Goal: Transaction & Acquisition: Subscribe to service/newsletter

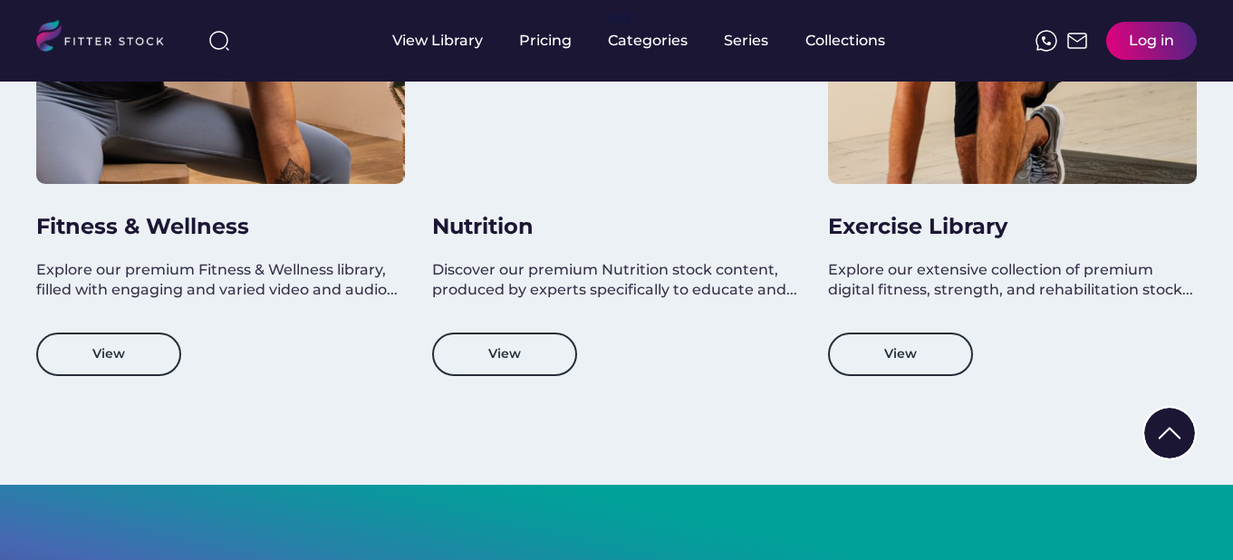
scroll to position [1812, 0]
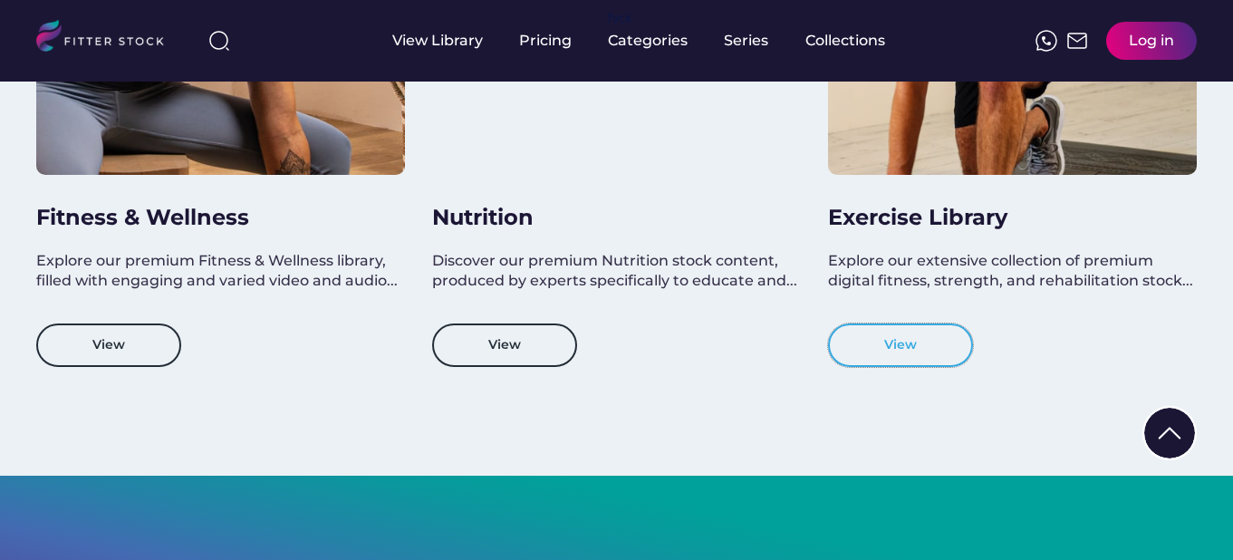
click at [919, 364] on button "View" at bounding box center [900, 345] width 145 height 43
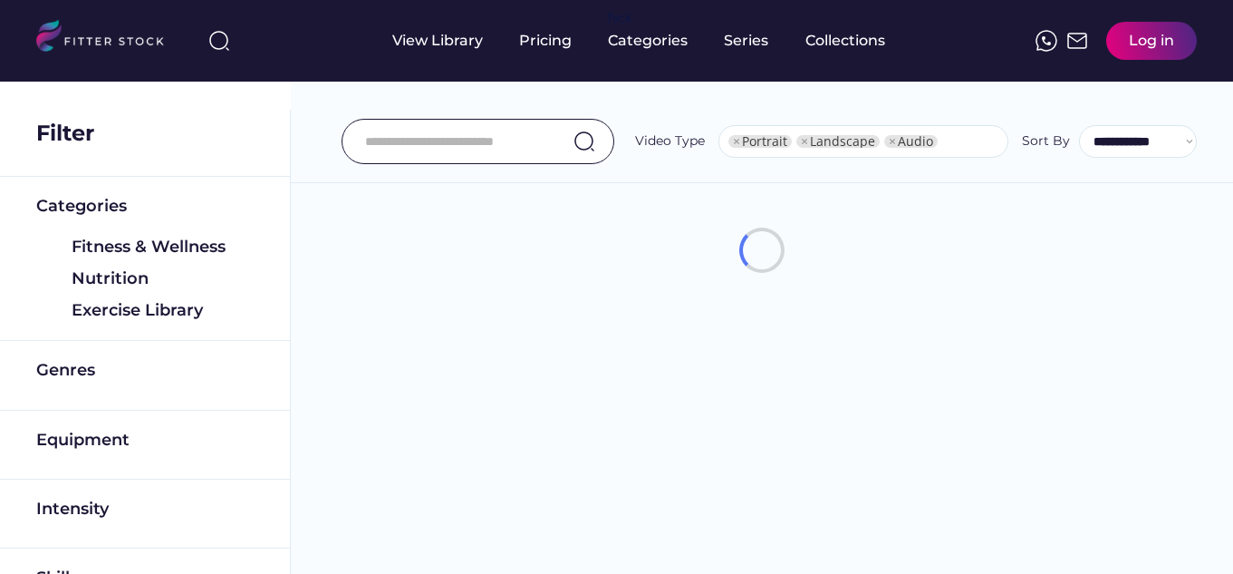
select select "**********"
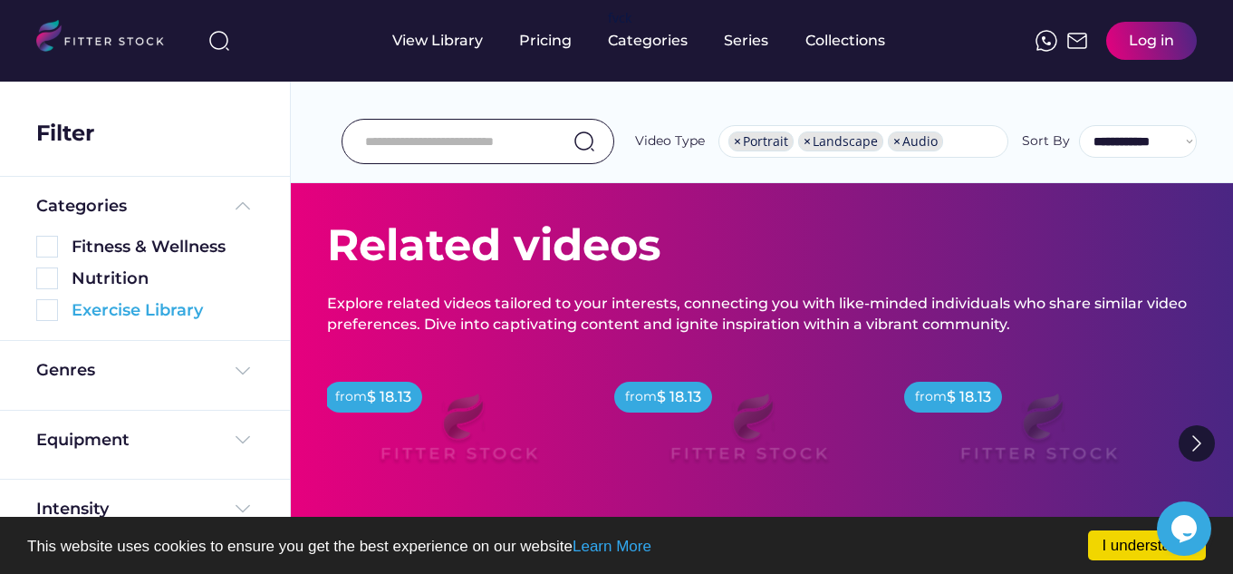
click at [46, 313] on img at bounding box center [47, 310] width 22 height 22
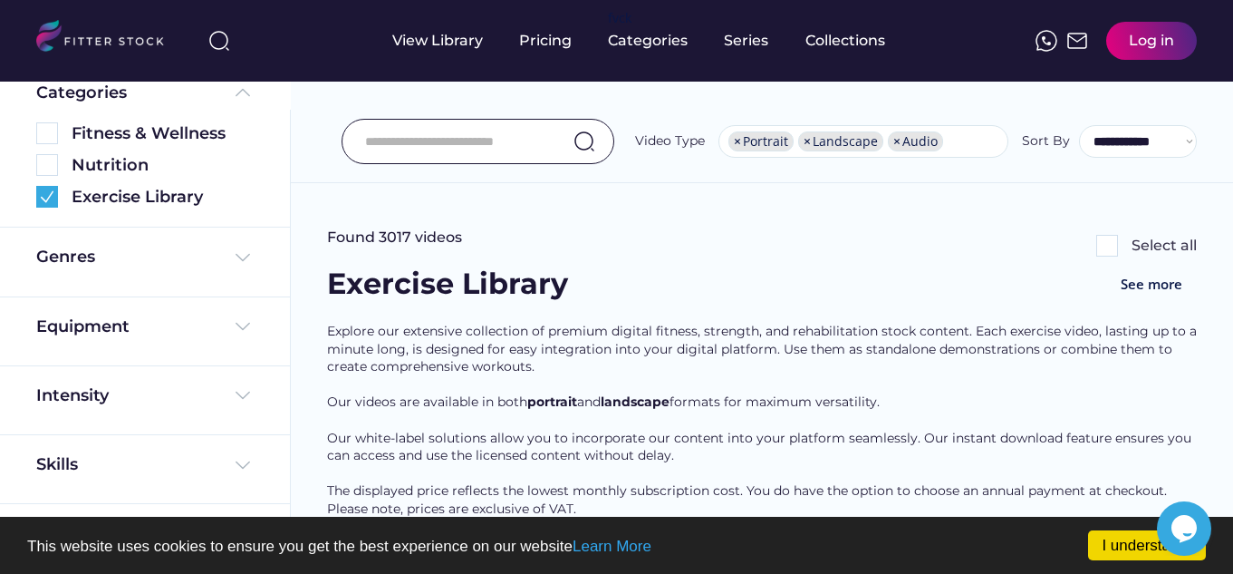
scroll to position [181, 0]
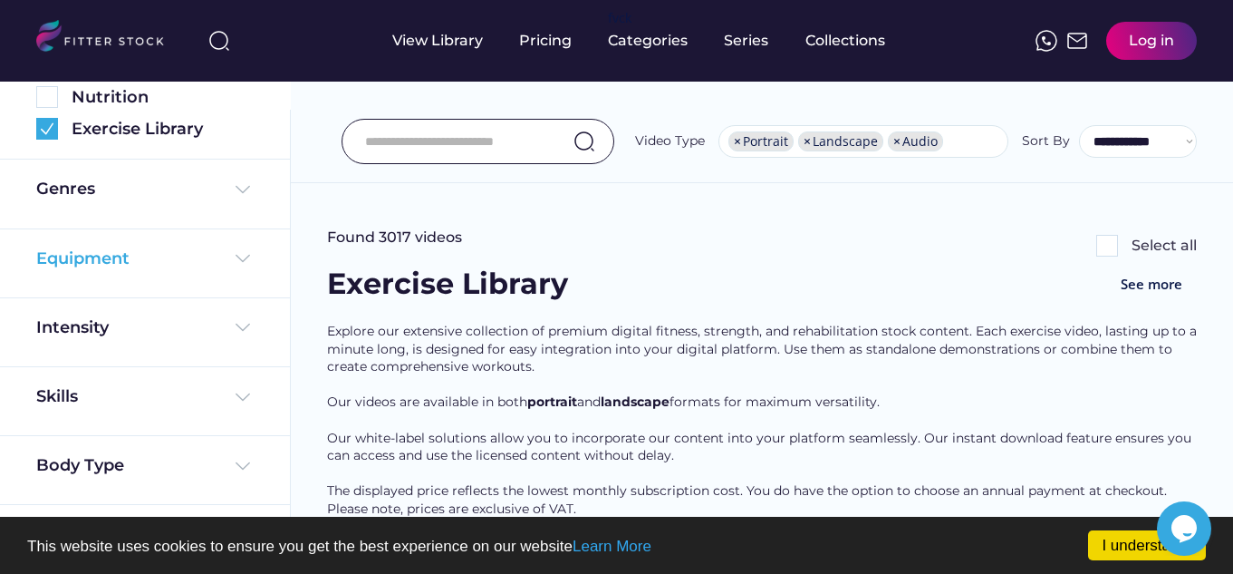
click at [227, 268] on div "Equipment" at bounding box center [144, 258] width 217 height 23
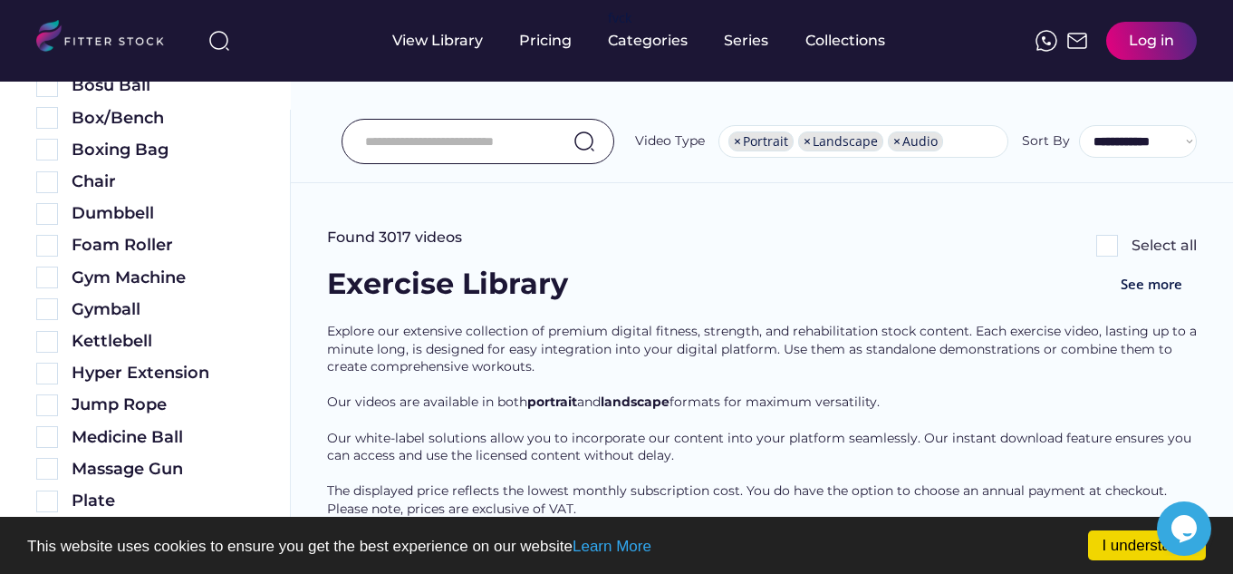
scroll to position [519, 0]
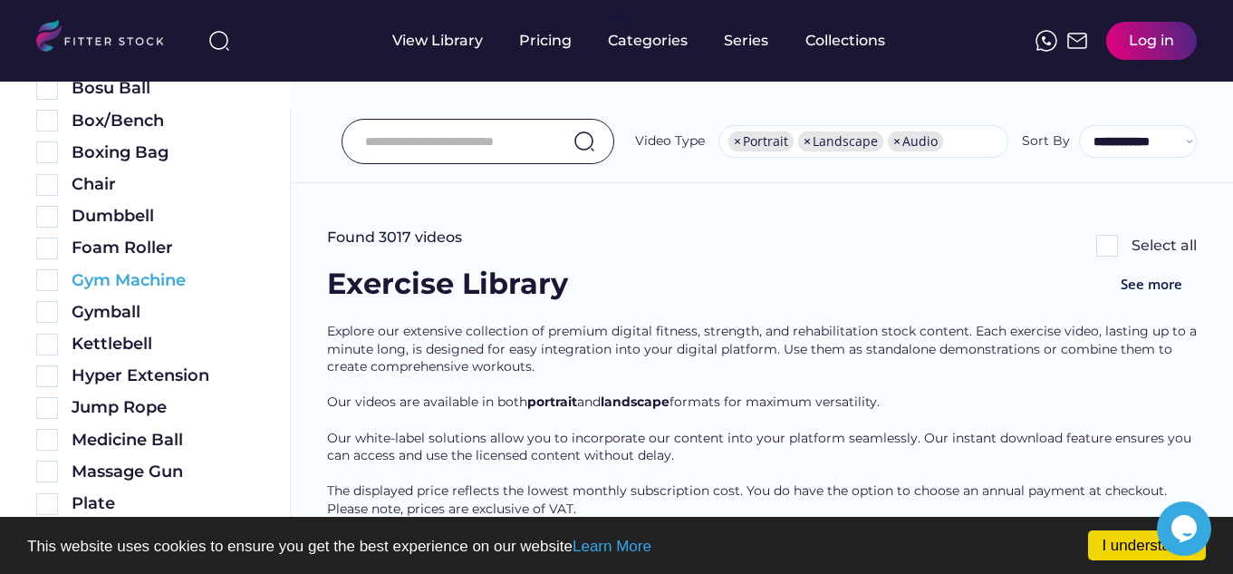
click at [46, 283] on img at bounding box center [47, 280] width 22 height 22
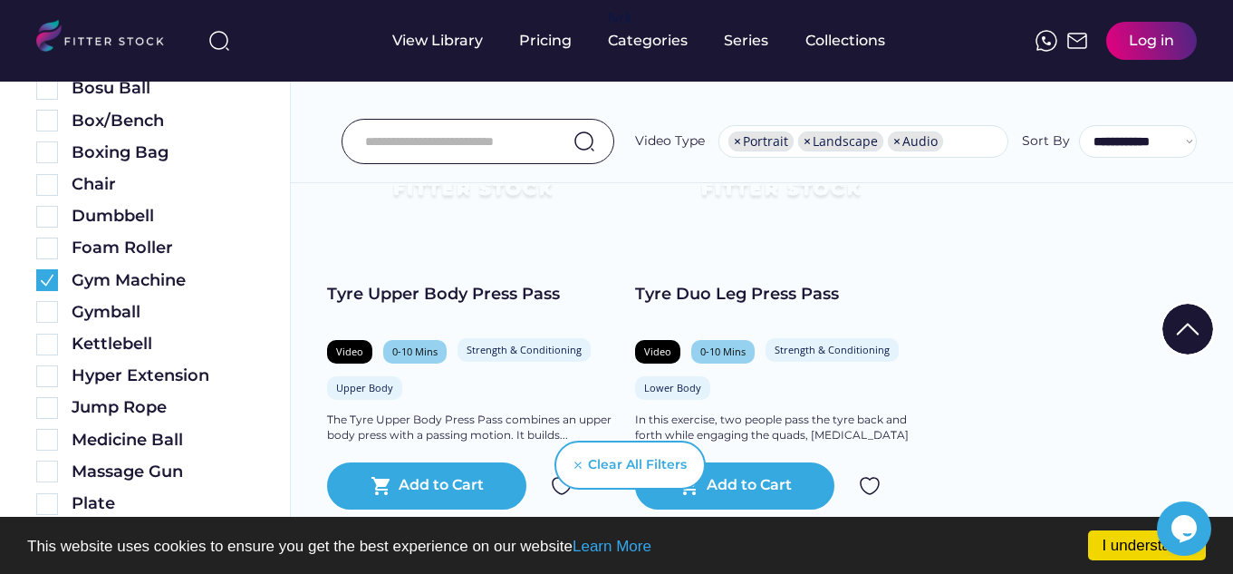
scroll to position [1506, 0]
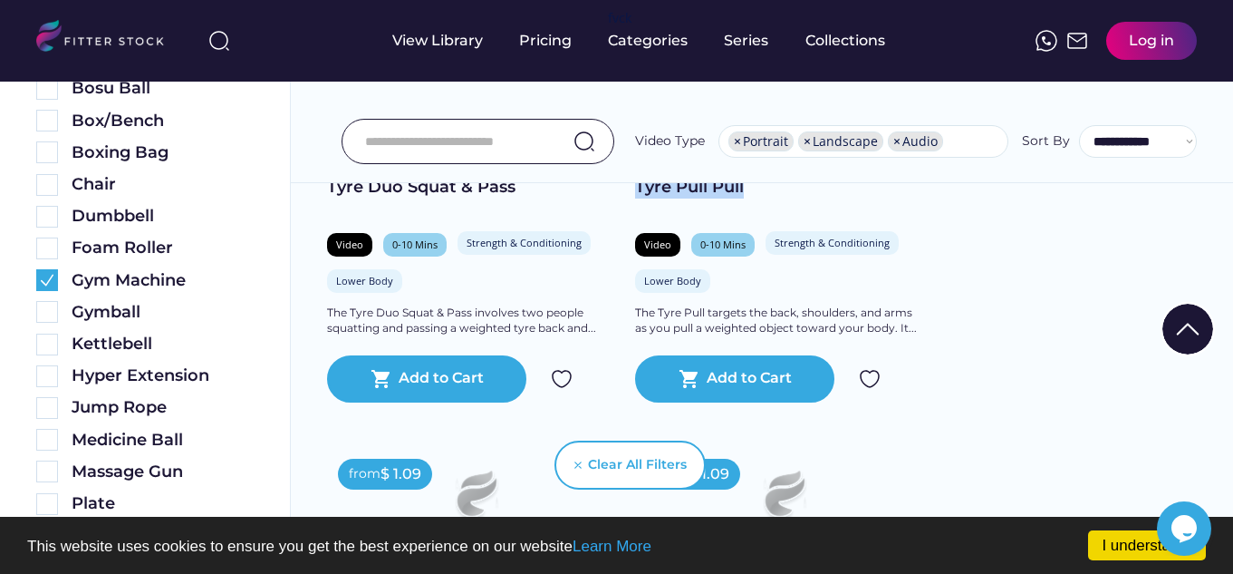
drag, startPoint x: 1232, startPoint y: 197, endPoint x: 1237, endPoint y: 123, distance: 73.5
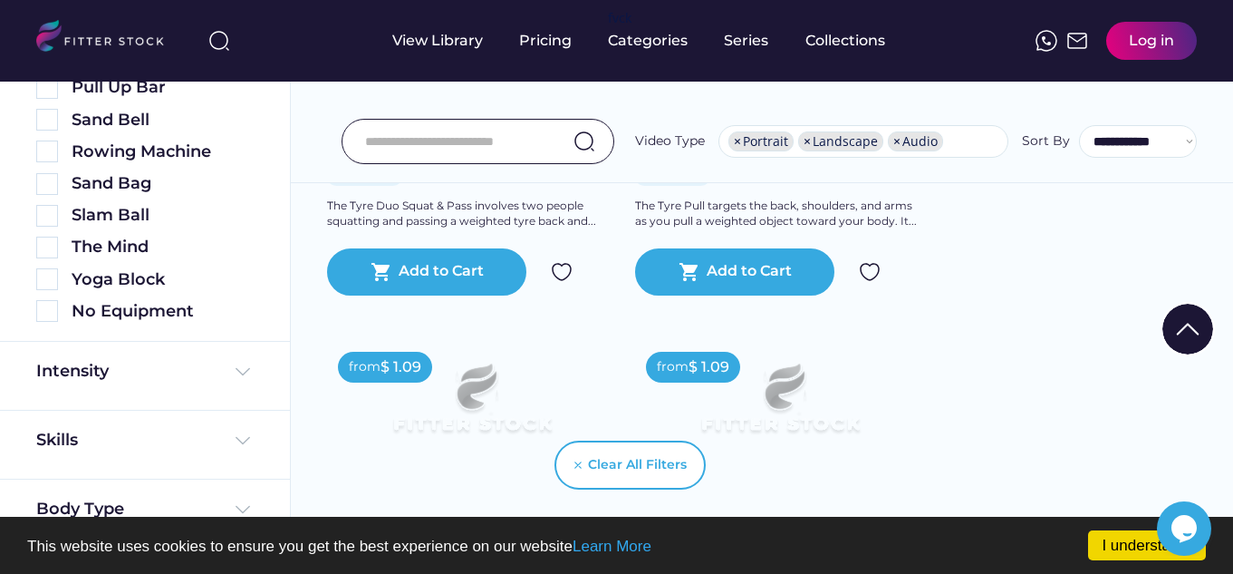
scroll to position [1173, 0]
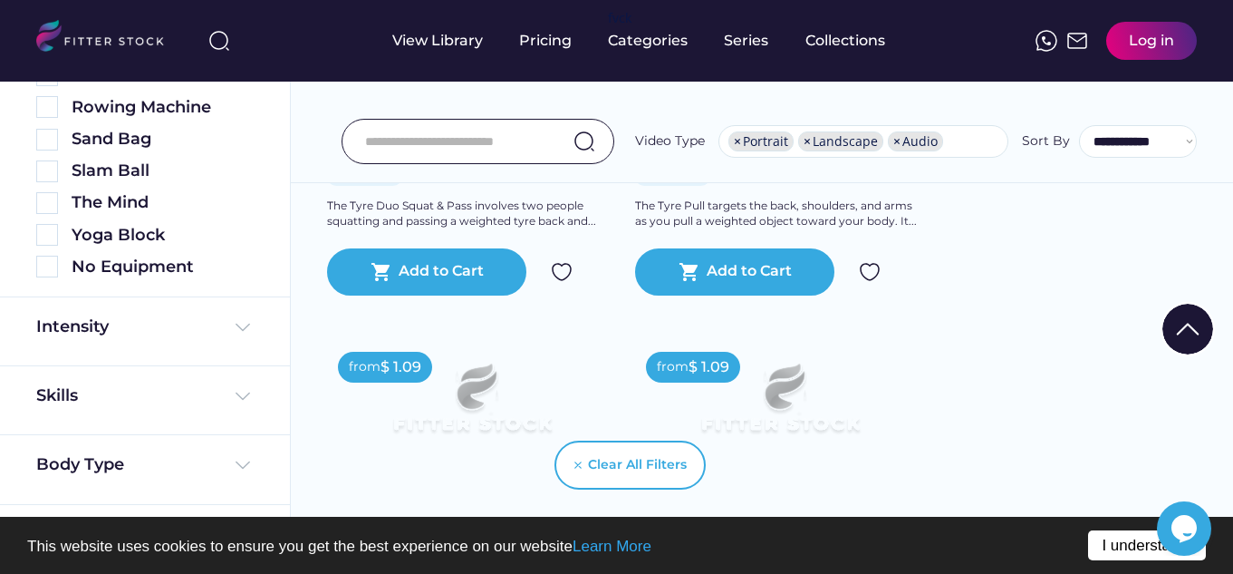
click at [1139, 539] on link "I understand!" at bounding box center [1147, 545] width 118 height 30
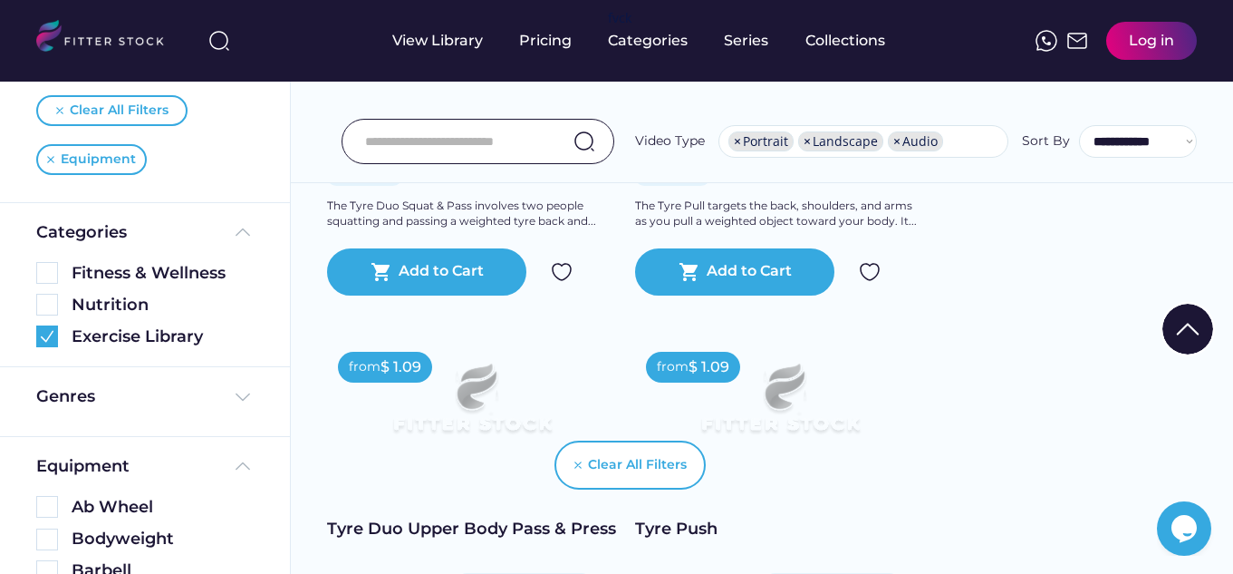
scroll to position [66, 0]
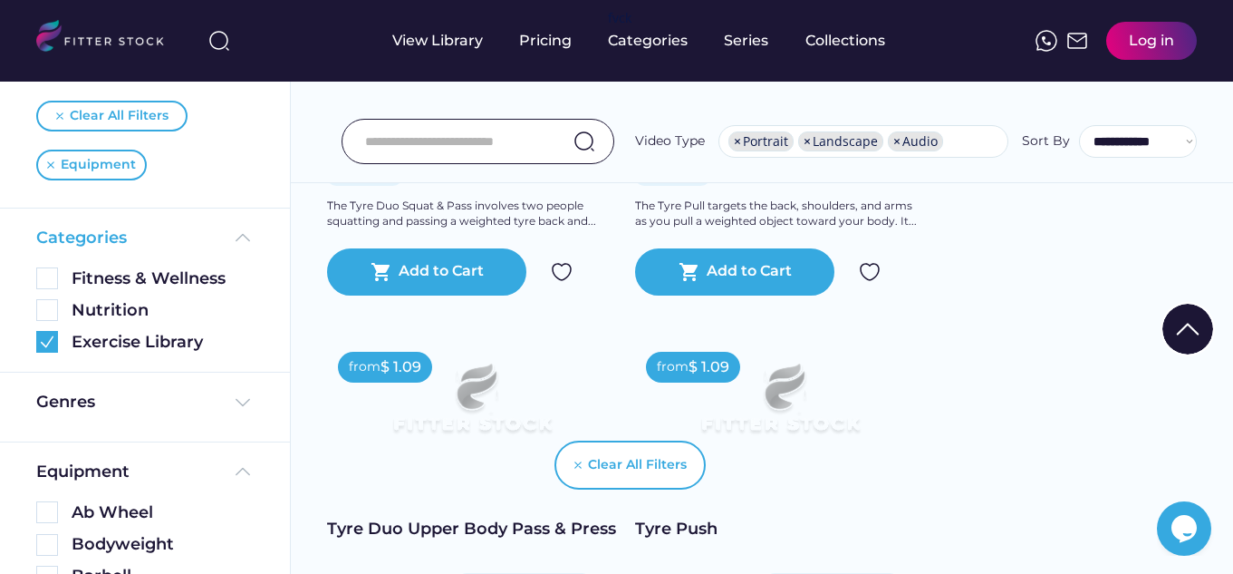
click at [246, 230] on img at bounding box center [243, 238] width 22 height 22
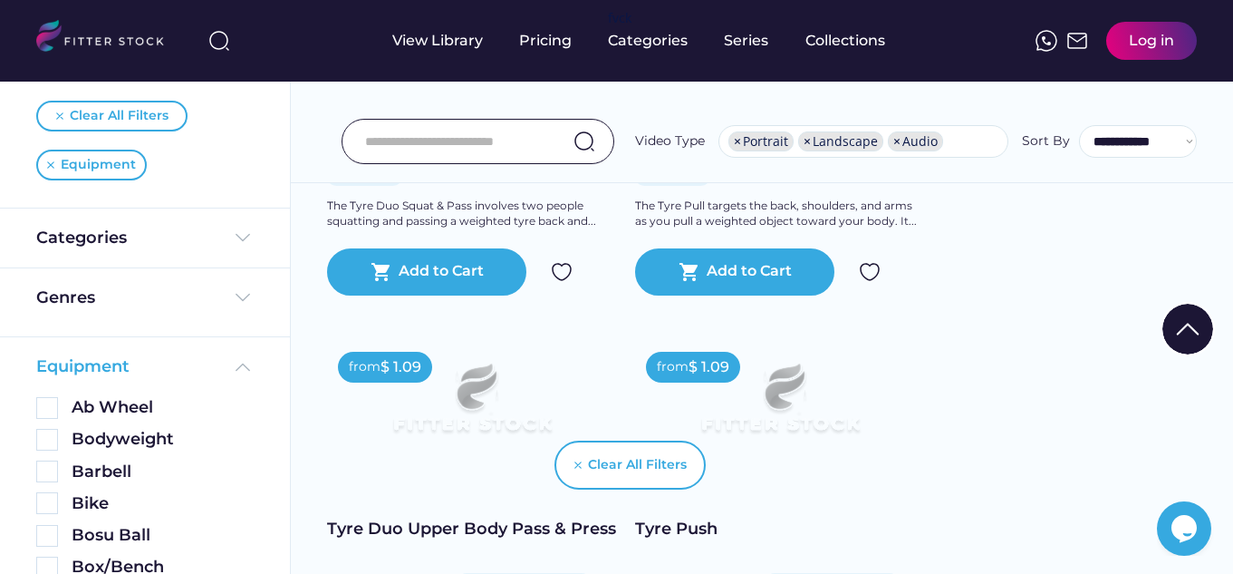
click at [240, 357] on img at bounding box center [243, 367] width 22 height 22
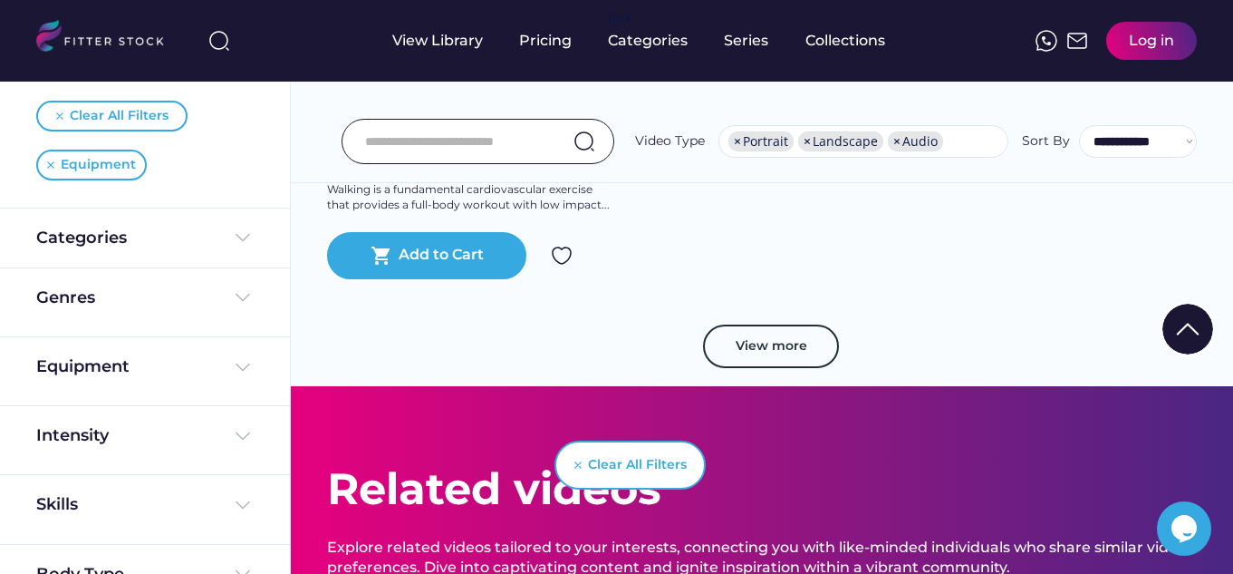
scroll to position [5029, 0]
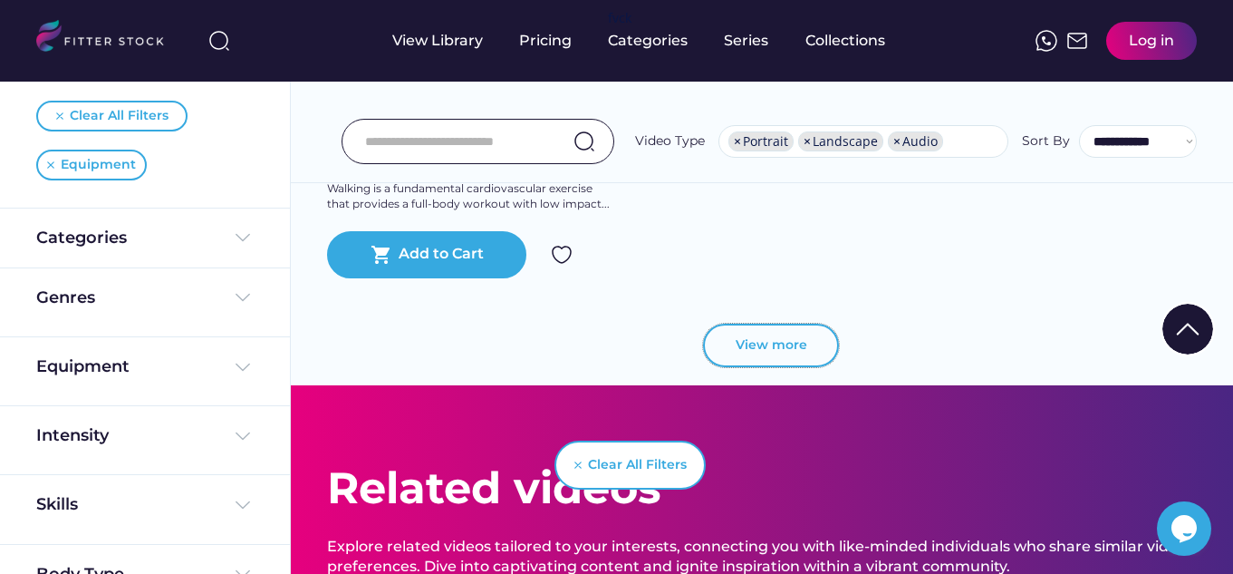
click at [801, 366] on button "View more" at bounding box center [771, 345] width 136 height 43
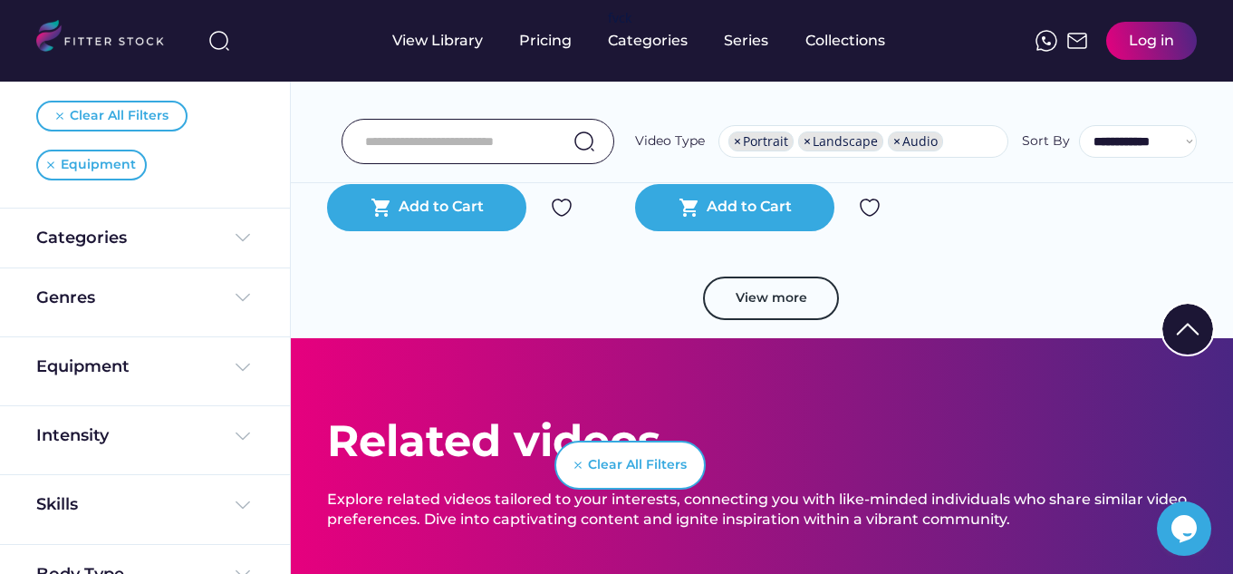
scroll to position [9296, 0]
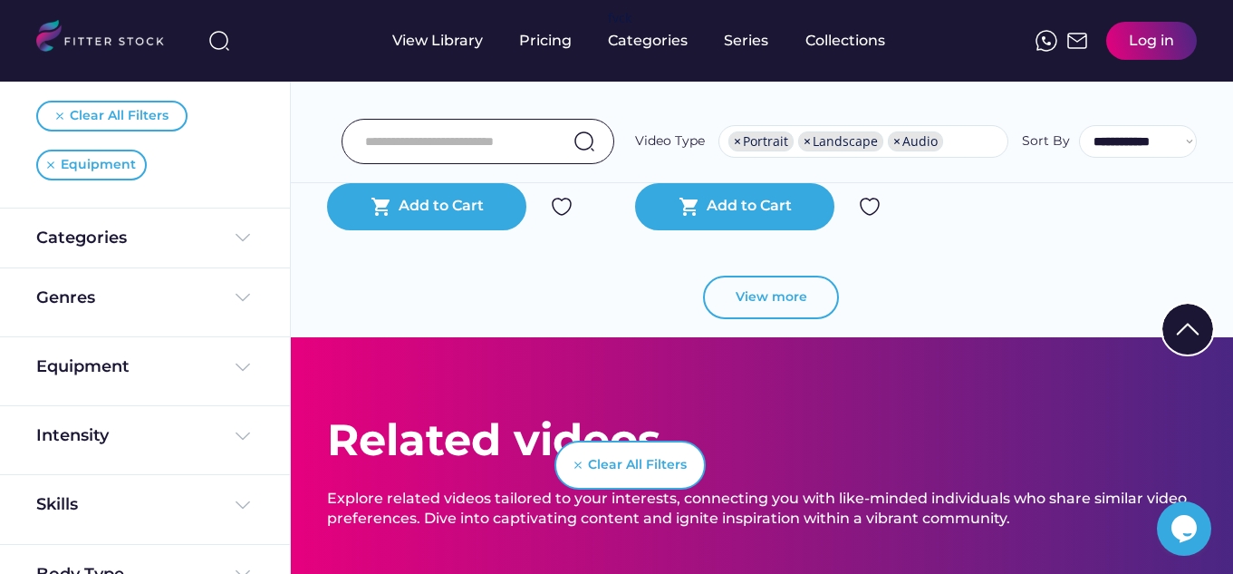
click at [798, 291] on button "View more" at bounding box center [771, 296] width 136 height 43
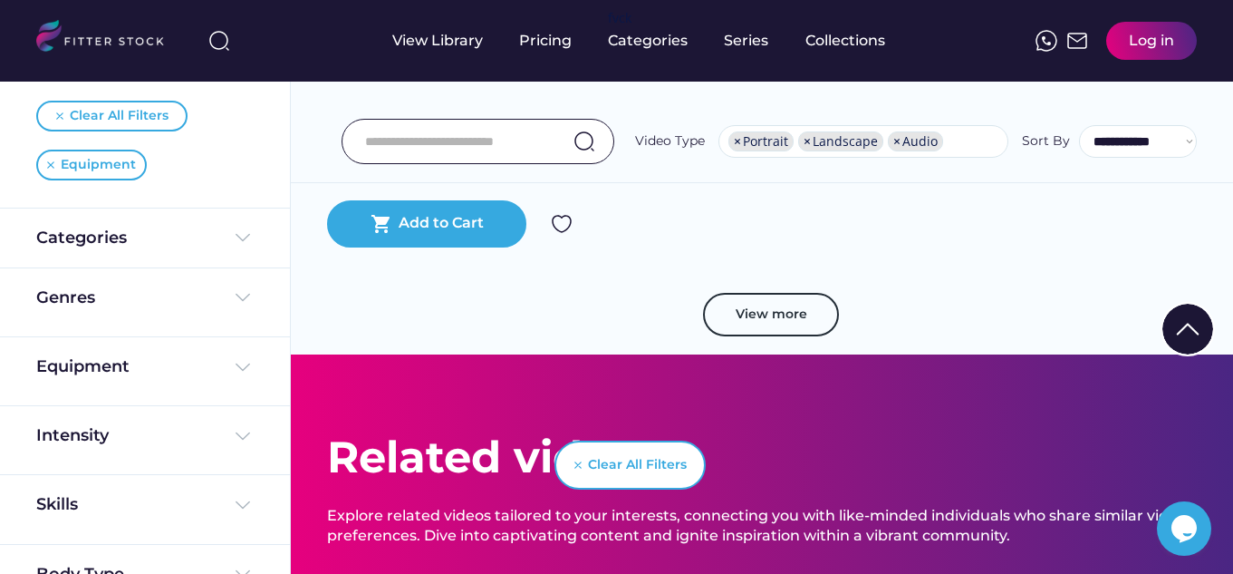
scroll to position [14157, 0]
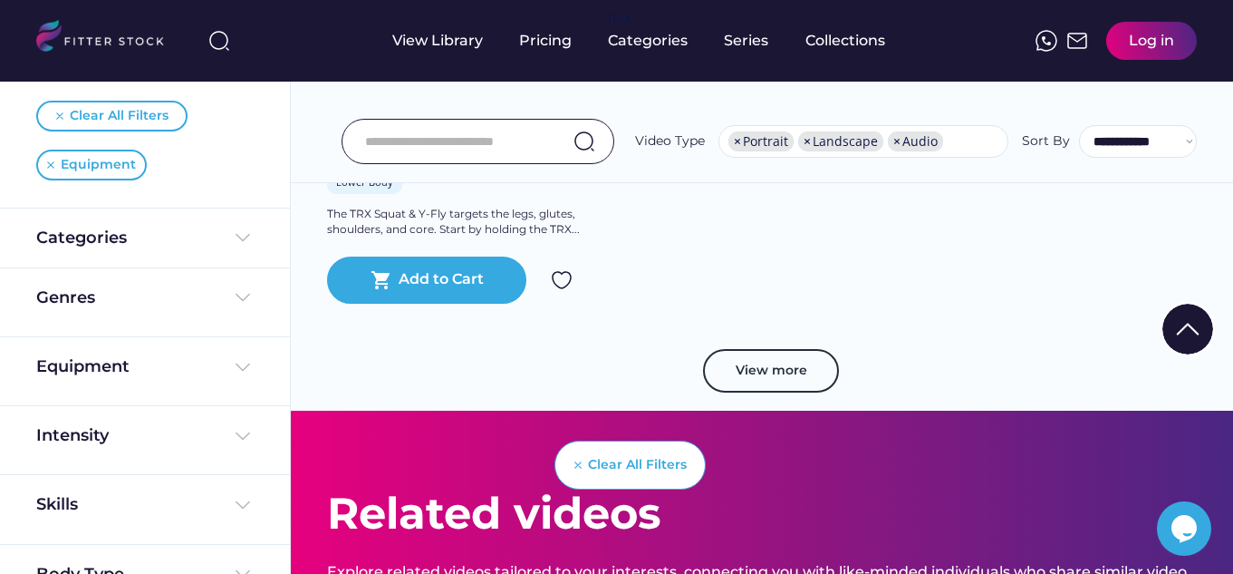
click at [646, 450] on div "Clear All Filters" at bounding box center [630, 464] width 151 height 49
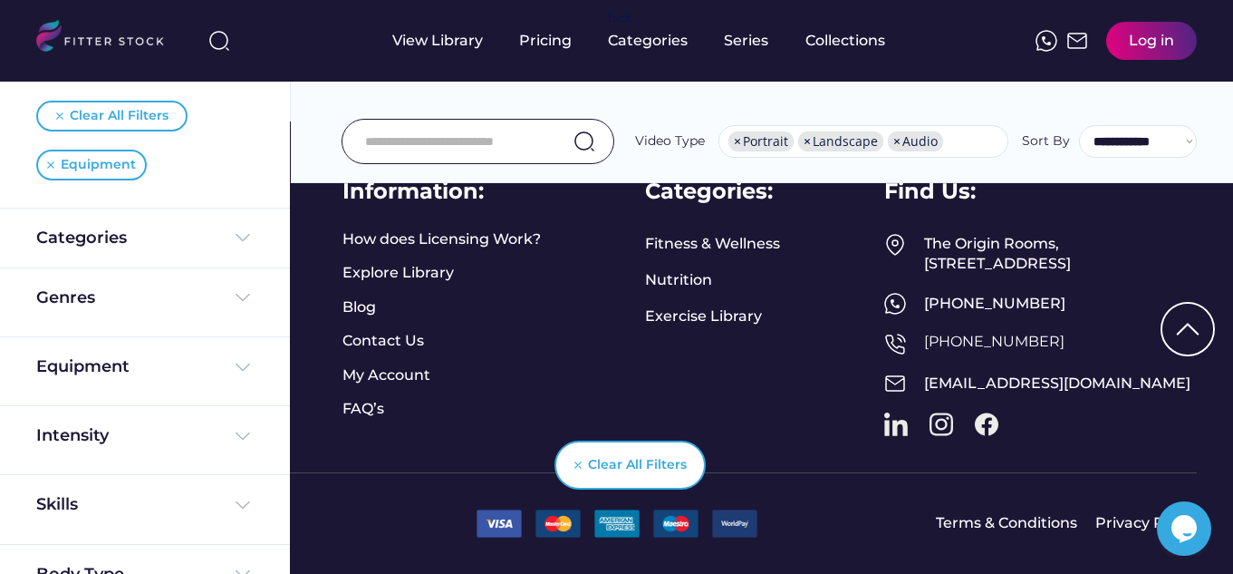
scroll to position [6115, 0]
click at [496, 143] on input "input" at bounding box center [455, 141] width 180 height 38
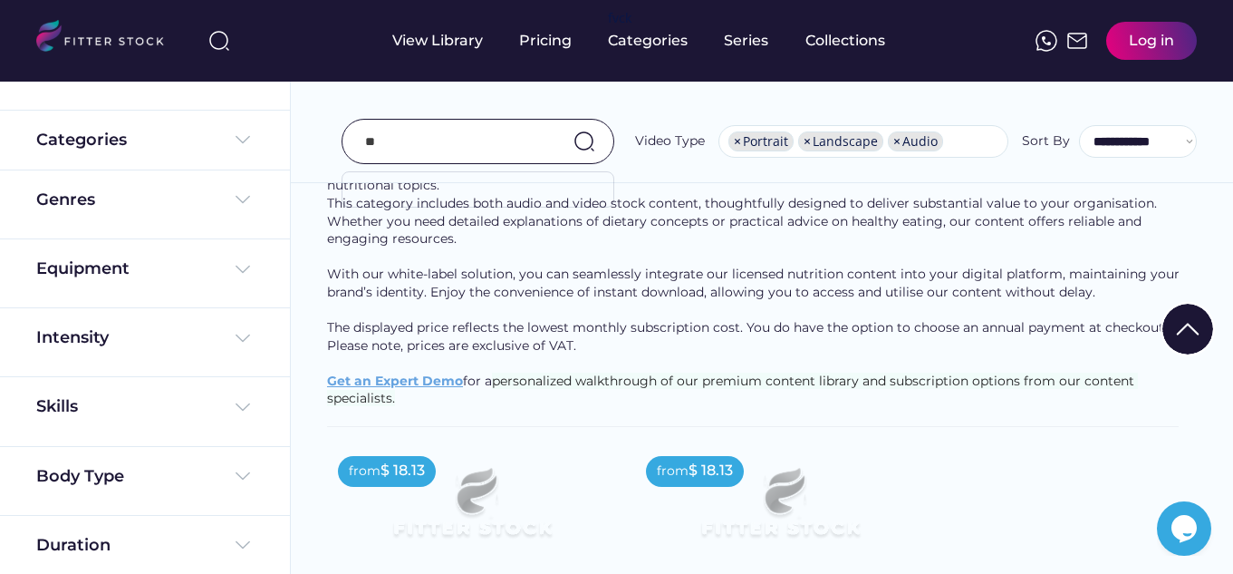
scroll to position [5760, 0]
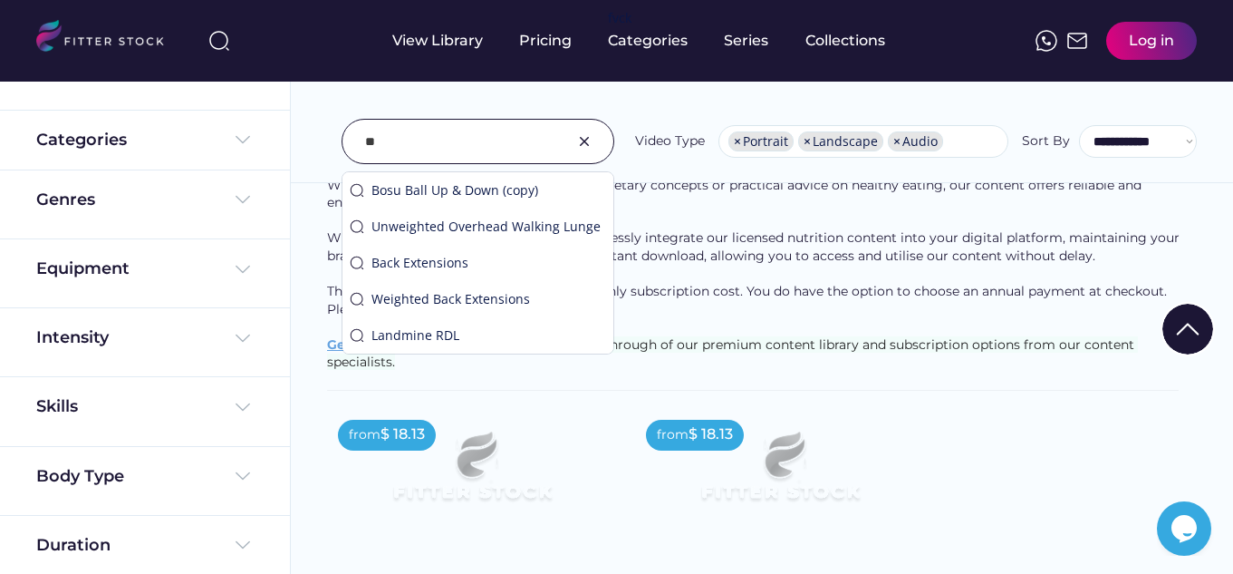
type input "*"
type input "*********"
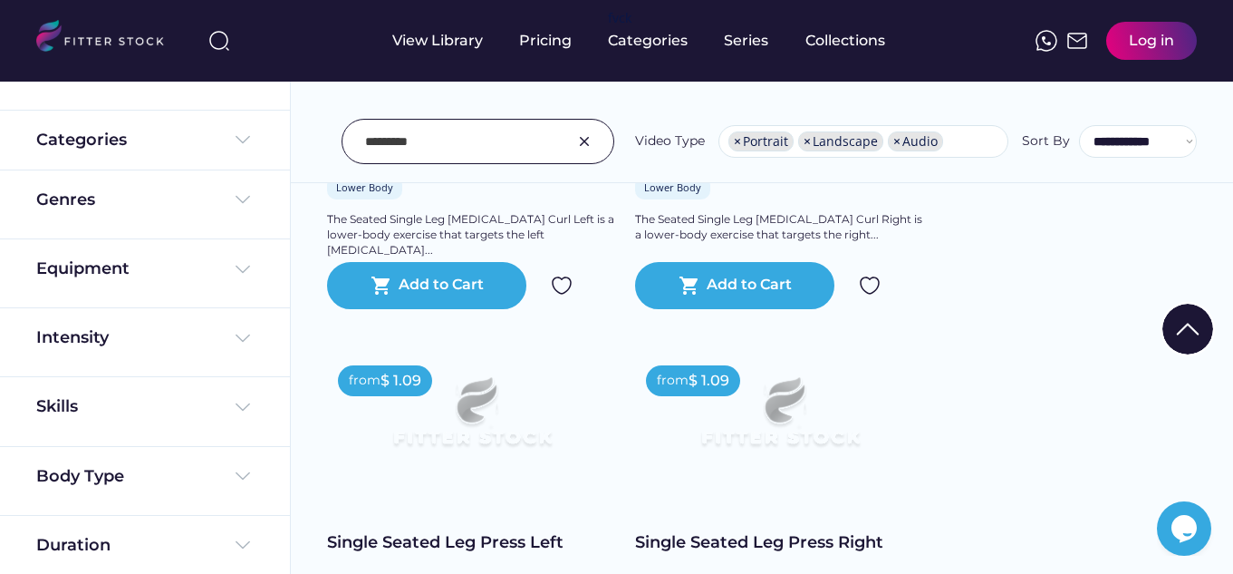
scroll to position [2947, 0]
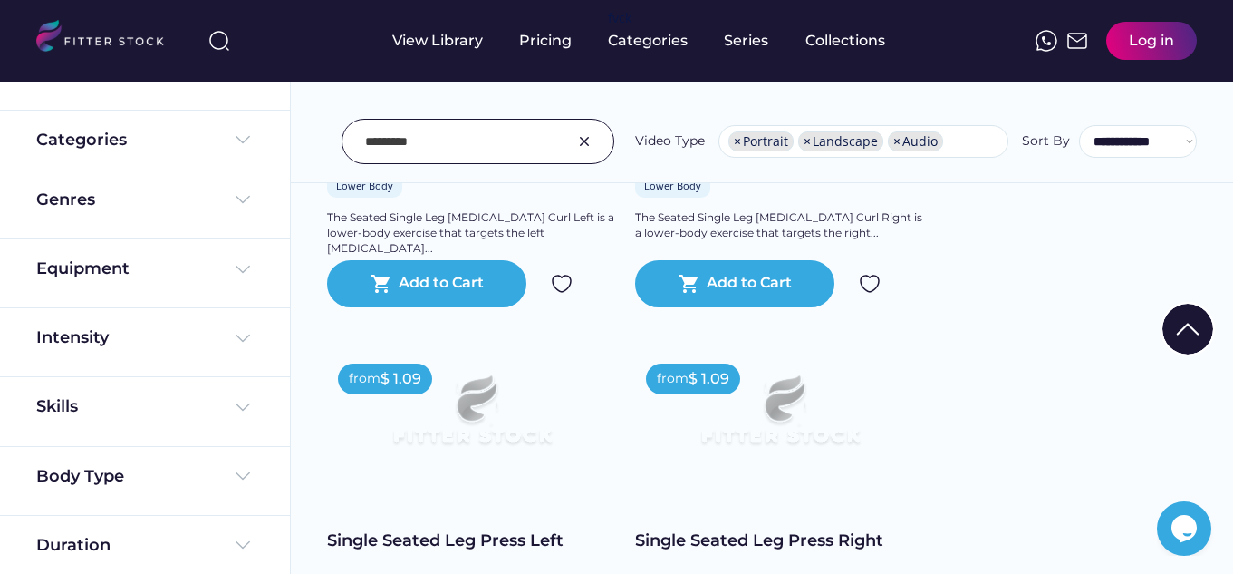
click at [647, 497] on div "Clear All Filters" at bounding box center [617, 465] width 91 height 91
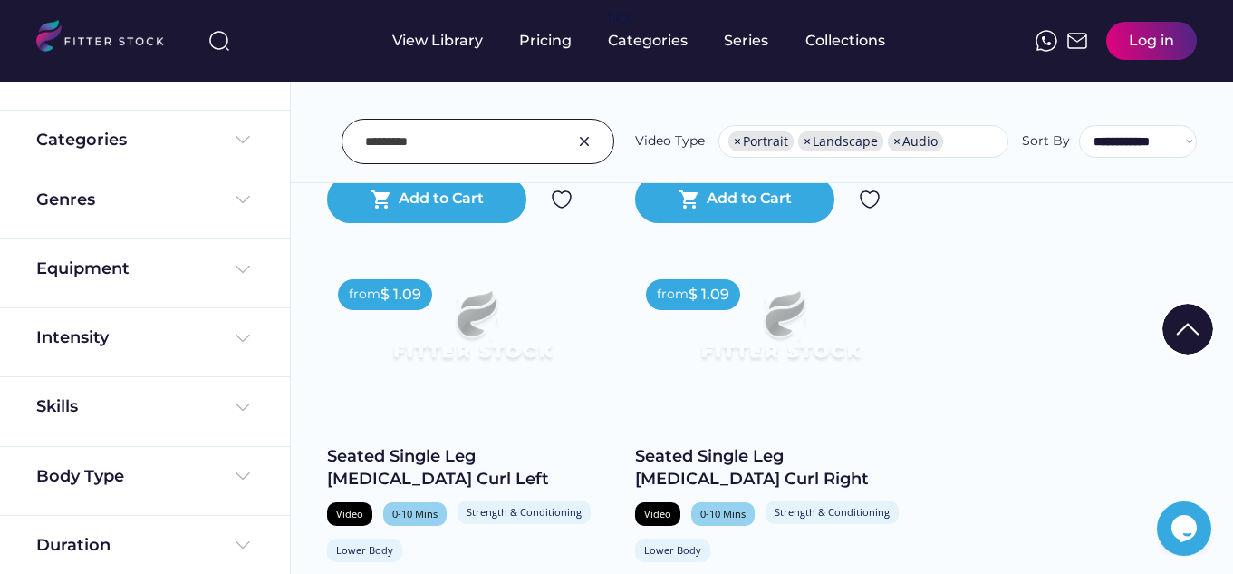
scroll to position [2556, 0]
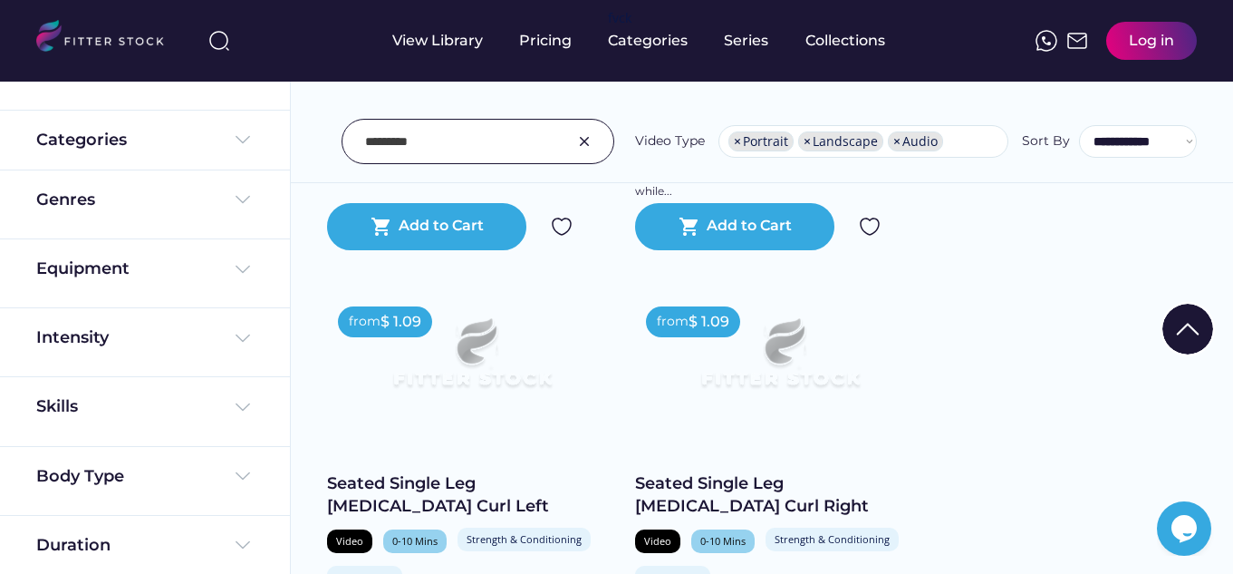
click at [779, 377] on img at bounding box center [780, 360] width 232 height 130
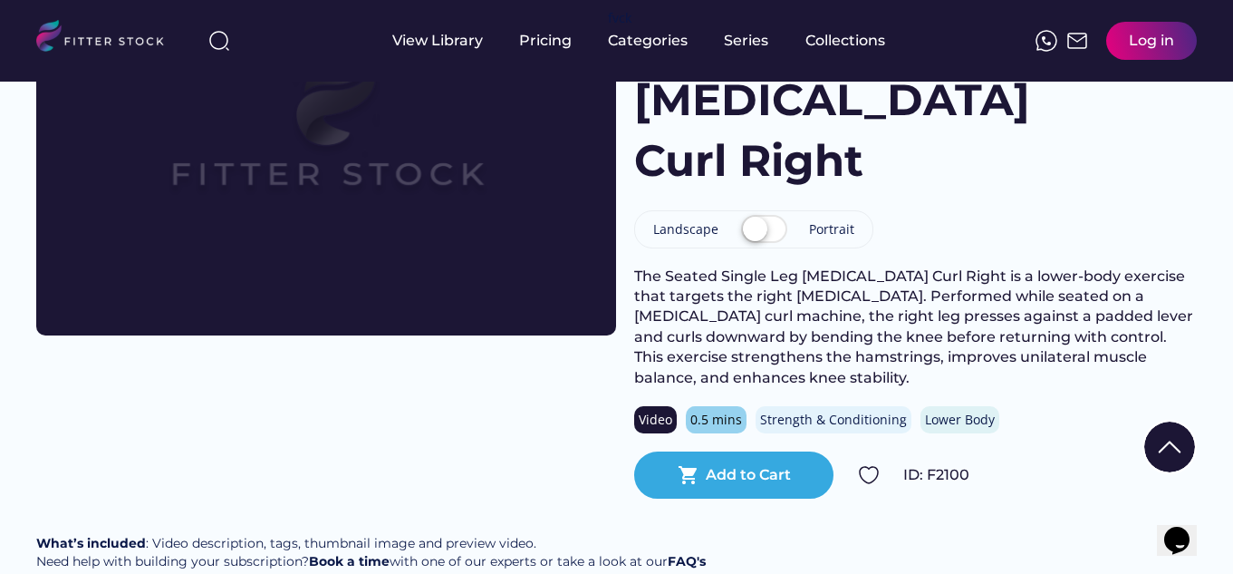
scroll to position [145, 0]
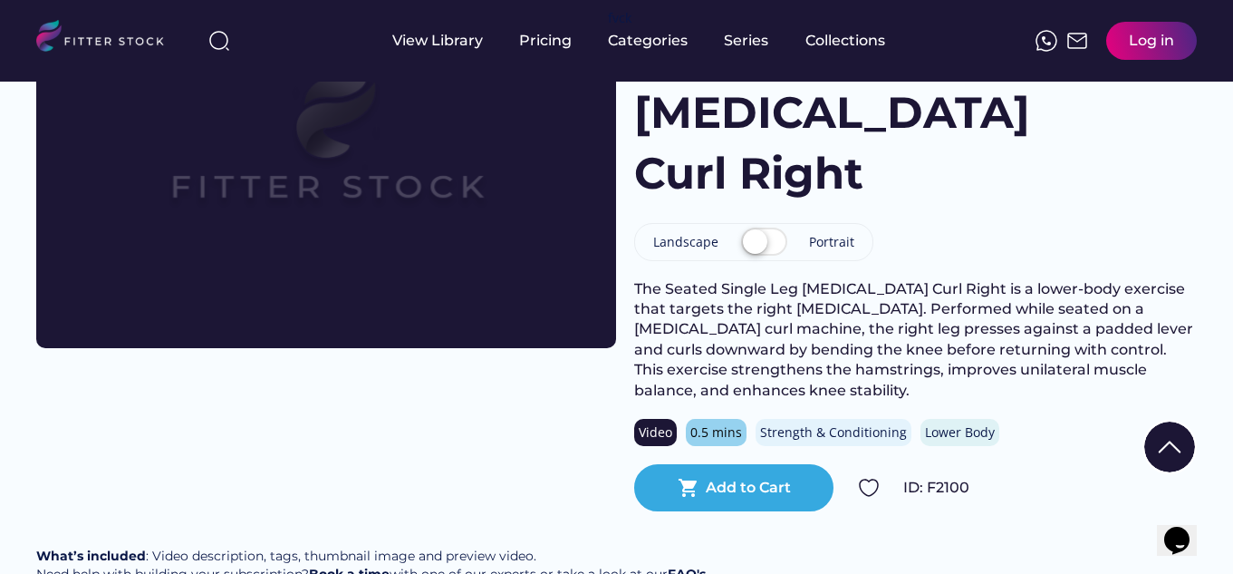
click at [759, 234] on label at bounding box center [764, 243] width 55 height 40
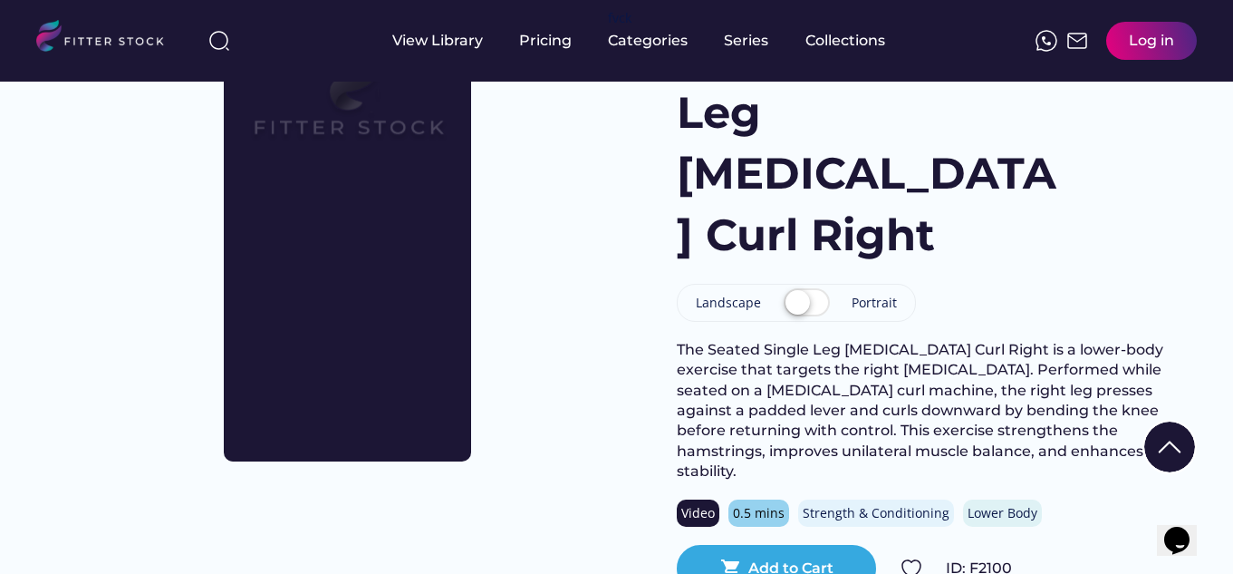
click at [797, 284] on label at bounding box center [806, 304] width 55 height 40
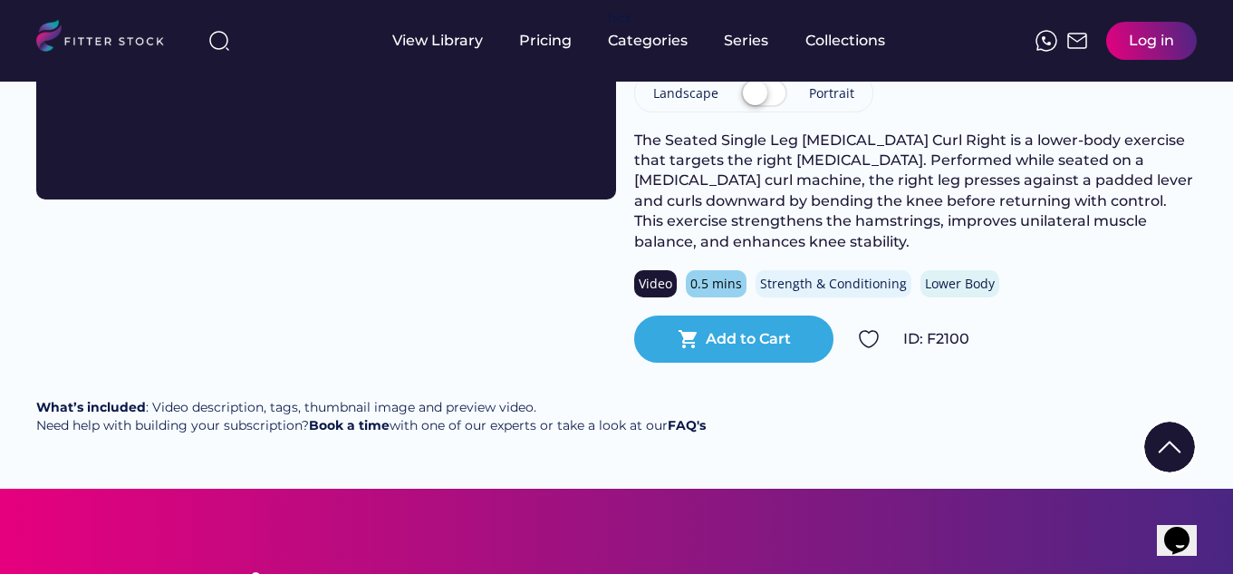
scroll to position [293, 0]
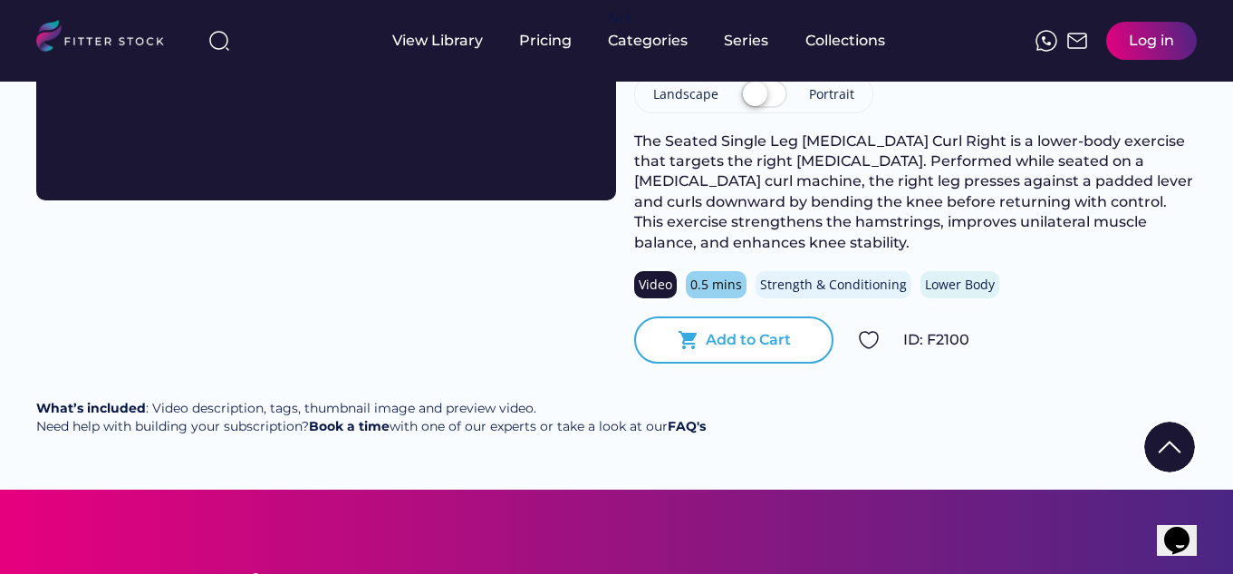
click at [744, 333] on div "Add to Cart" at bounding box center [748, 340] width 85 height 20
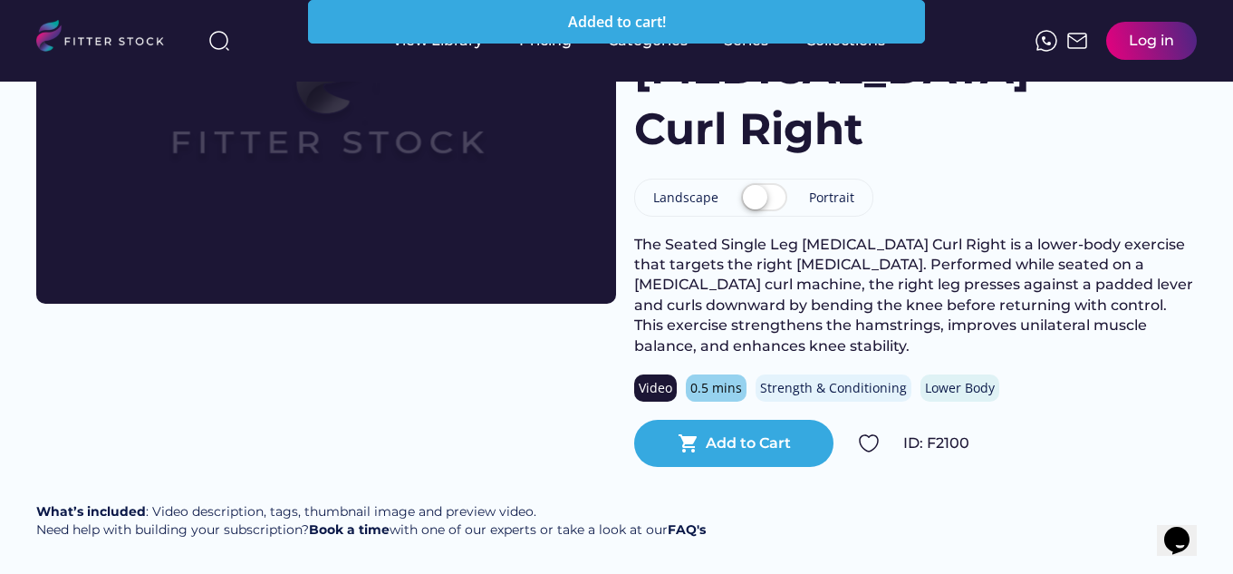
scroll to position [0, 0]
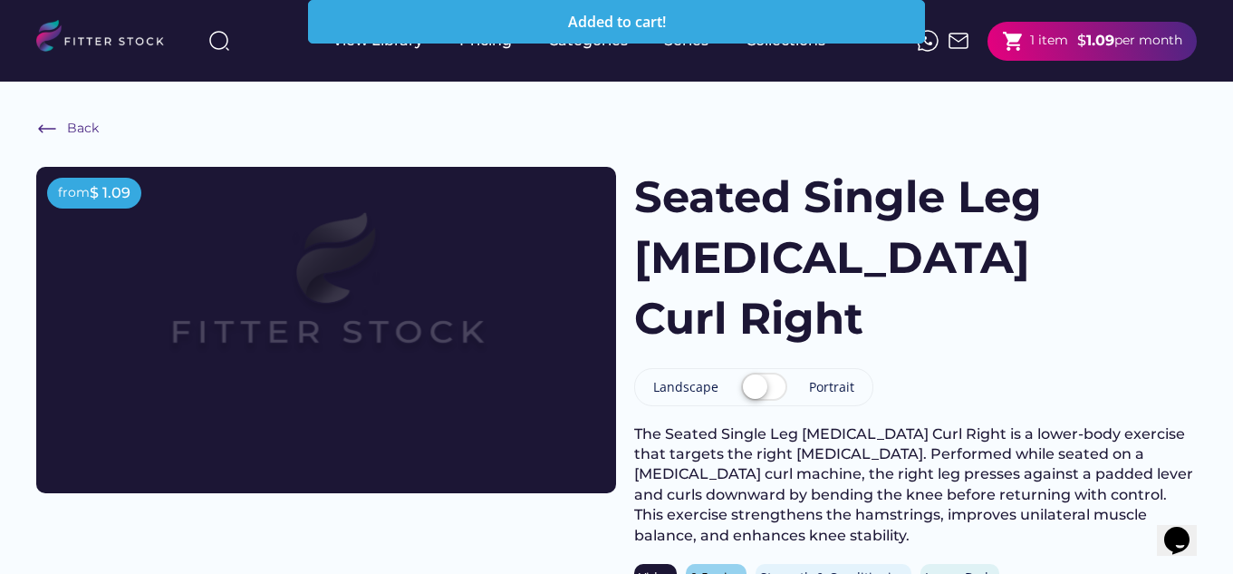
click at [971, 285] on h1 "Seated Single Leg Hamstring Curl Right" at bounding box center [845, 258] width 422 height 183
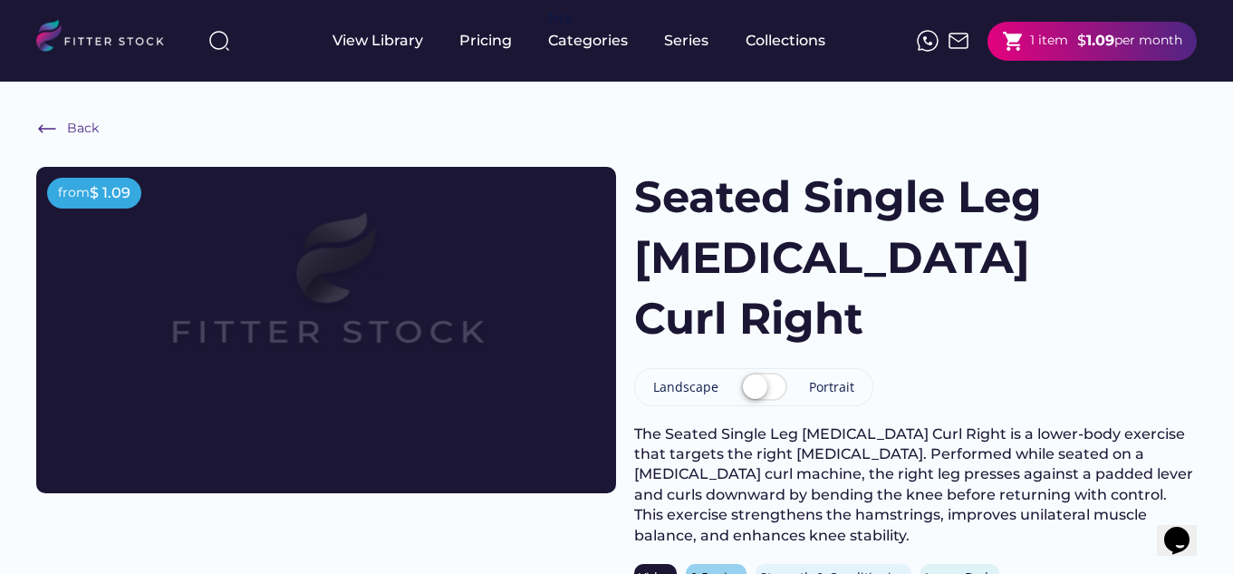
click at [1106, 66] on div "shopping_cart 1 item $ 1.09 per month Log in" at bounding box center [1057, 41] width 280 height 57
click at [1116, 52] on div "shopping_cart 1 item $ 1.09 per month" at bounding box center [1092, 41] width 209 height 39
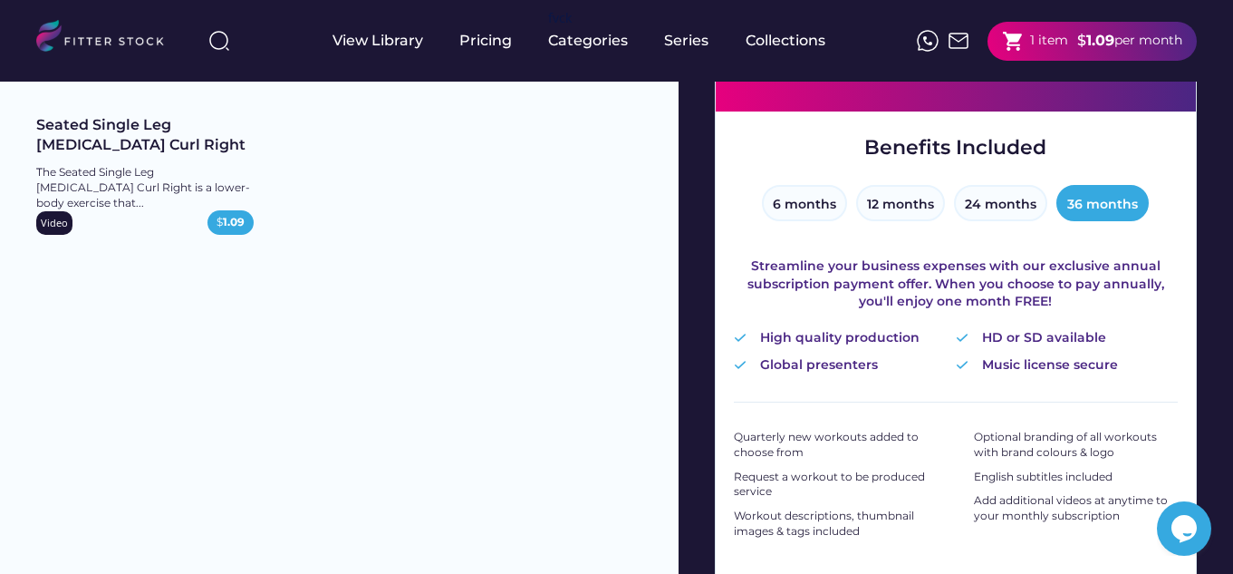
scroll to position [268, 0]
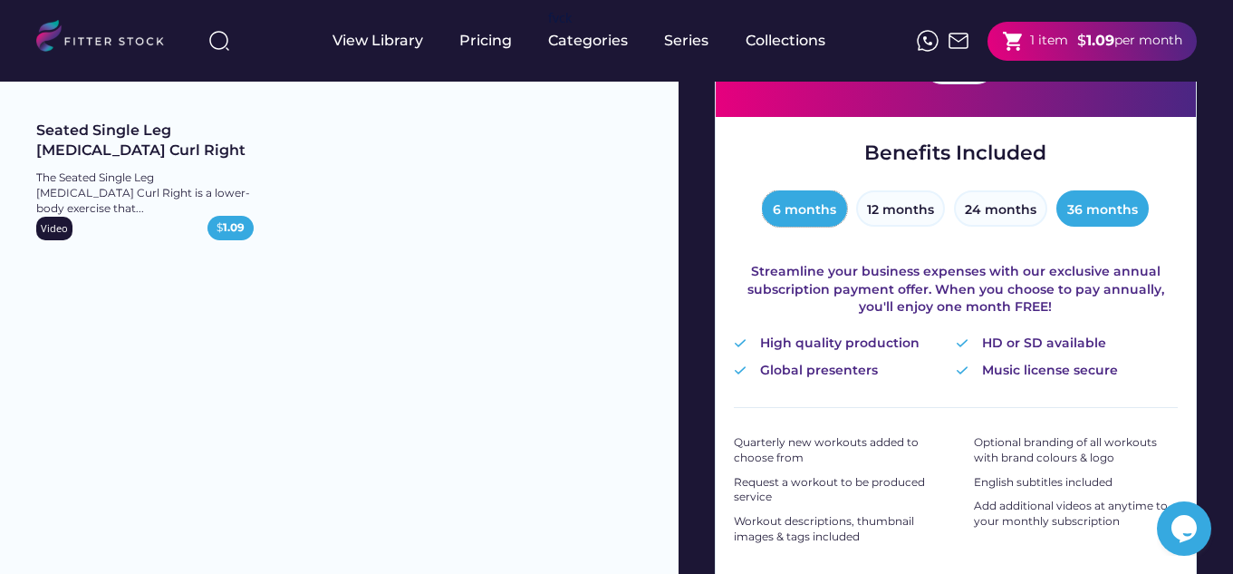
click at [816, 211] on button "6 months" at bounding box center [804, 208] width 85 height 36
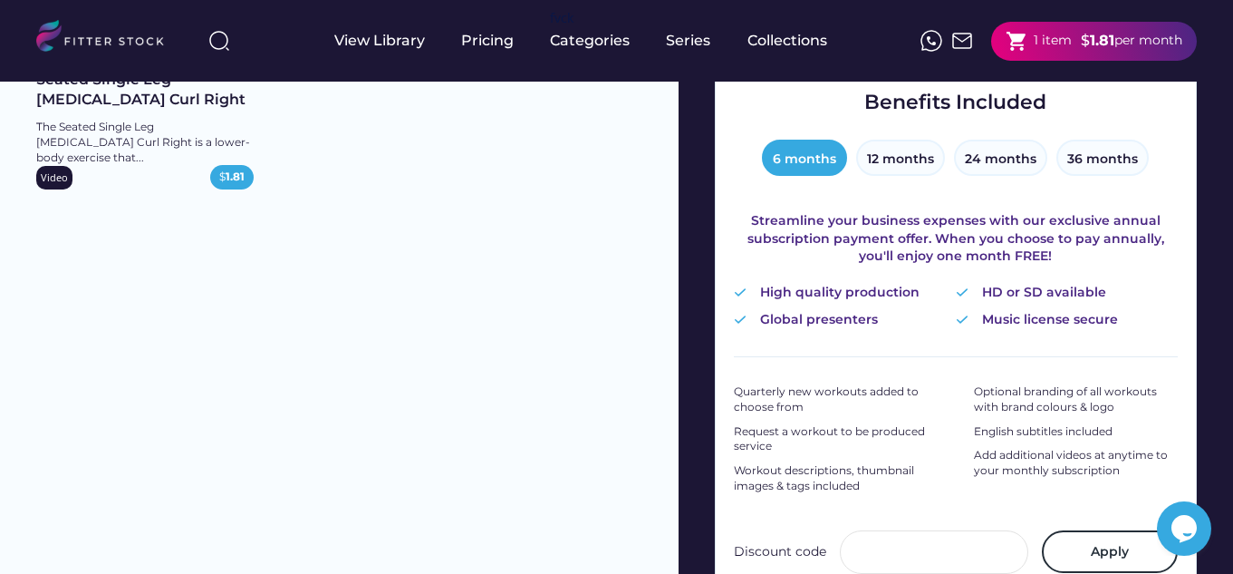
scroll to position [302, 0]
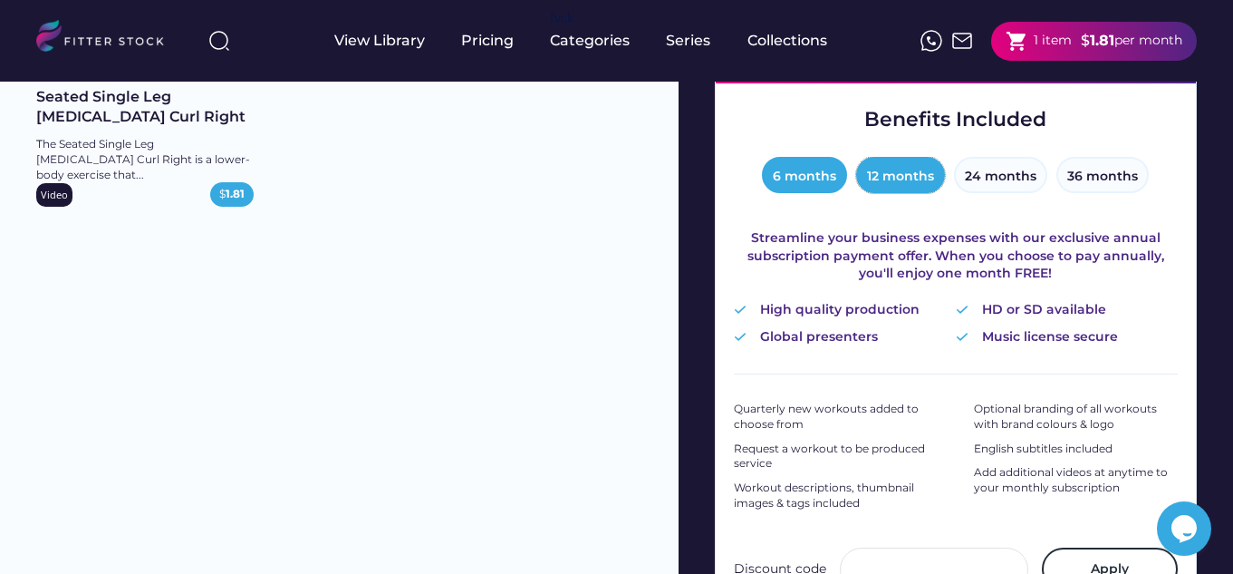
click at [915, 164] on button "12 months" at bounding box center [900, 175] width 89 height 36
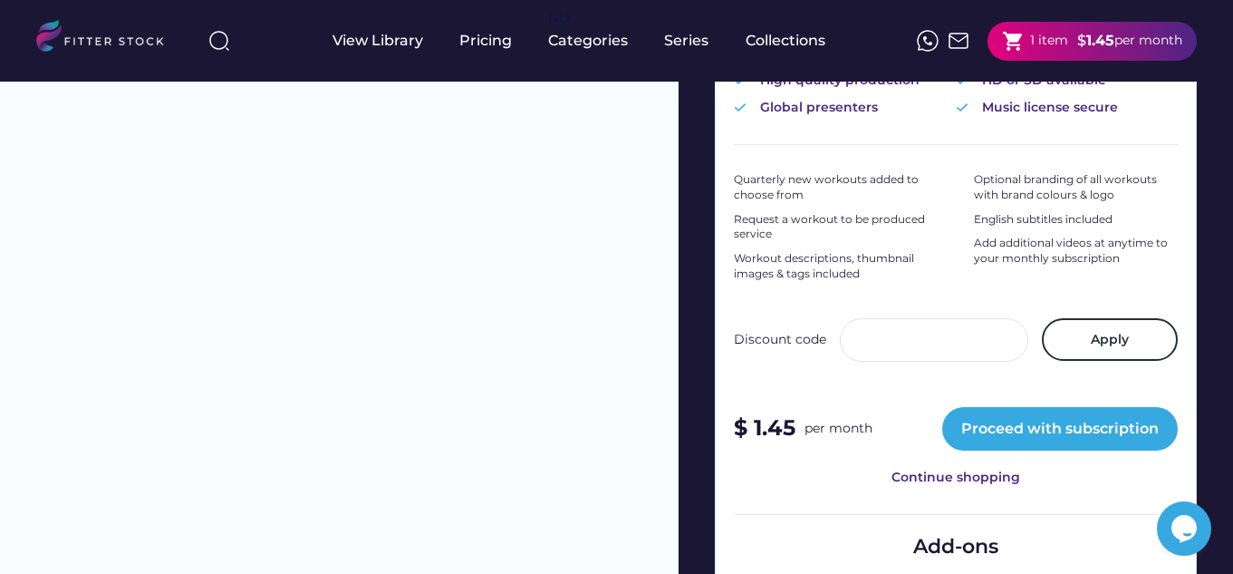
scroll to position [563, 0]
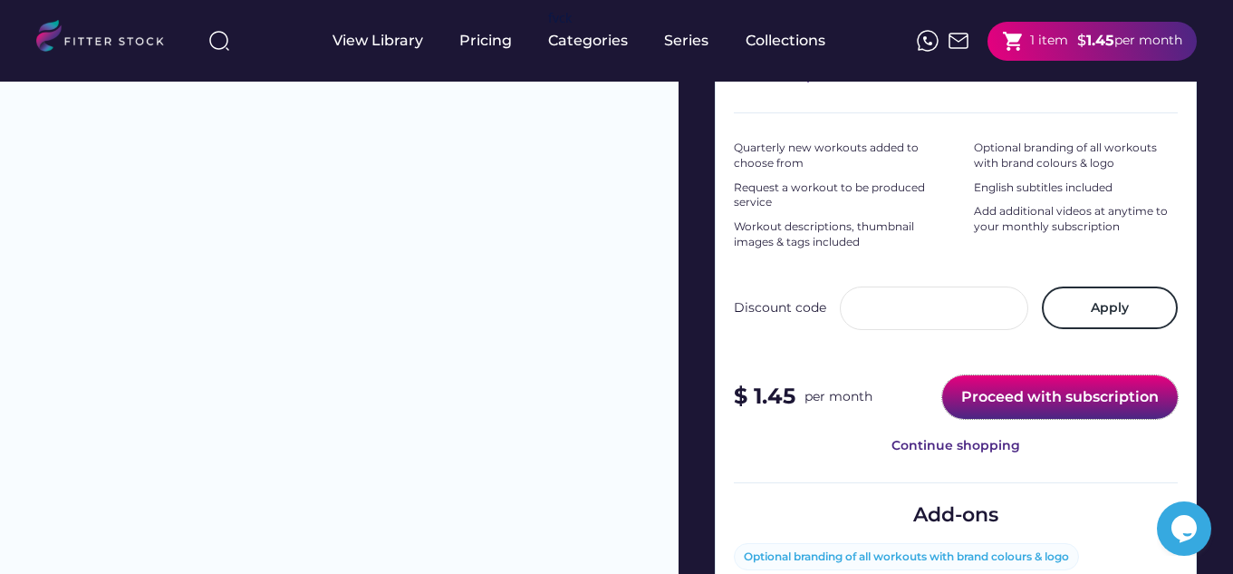
click at [1091, 391] on button "Proceed with subscription" at bounding box center [1060, 396] width 236 height 43
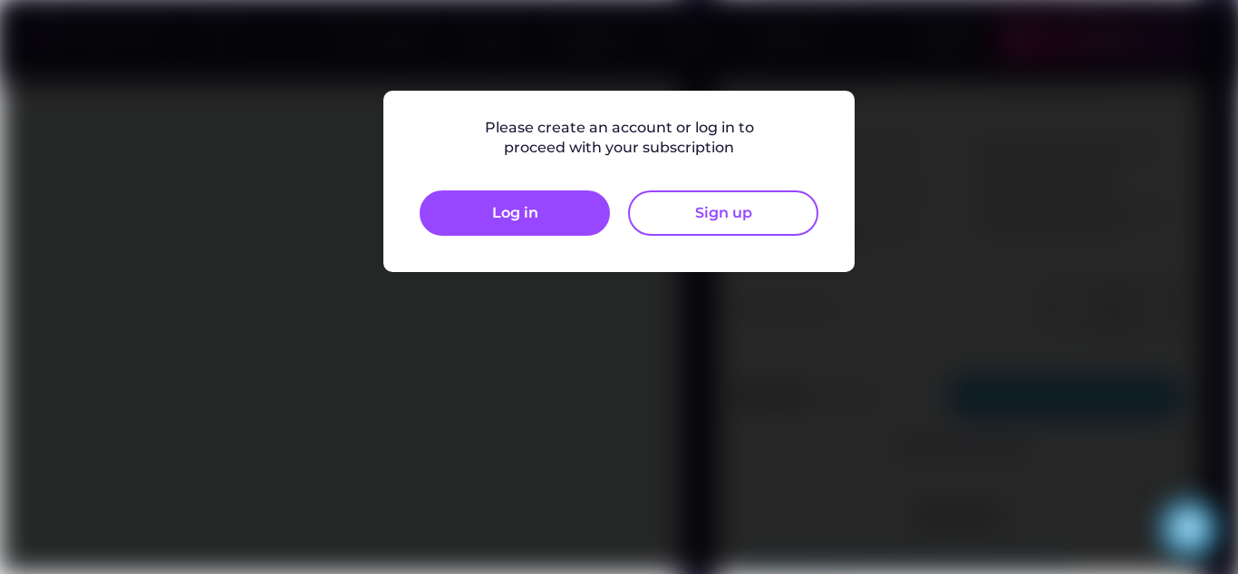
click at [957, 150] on div at bounding box center [619, 287] width 1238 height 574
click at [575, 187] on div "Please create an account or log in to proceed with your subscription Log in Sig…" at bounding box center [619, 177] width 399 height 118
click at [575, 205] on button "Log in" at bounding box center [515, 212] width 190 height 45
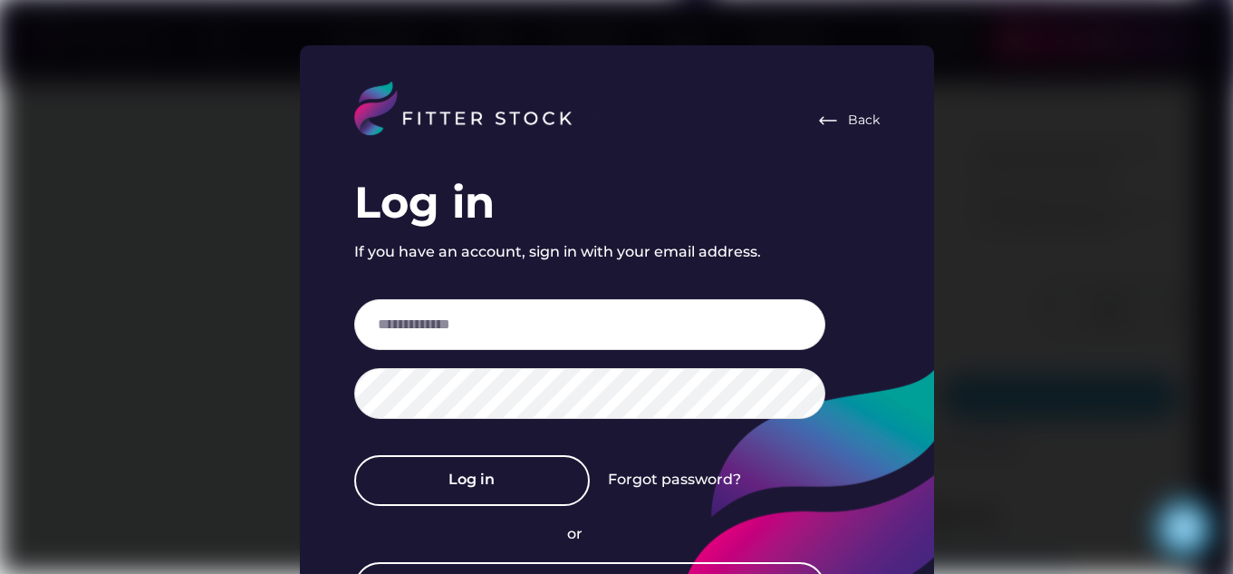
click at [865, 148] on div "Back Log in If you have an account, sign in with your email address. Log in For…" at bounding box center [617, 366] width 562 height 569
drag, startPoint x: 840, startPoint y: 95, endPoint x: 841, endPoint y: 111, distance: 15.4
click at [841, 111] on div "Back" at bounding box center [617, 109] width 526 height 54
click at [841, 111] on div "Back" at bounding box center [848, 121] width 63 height 22
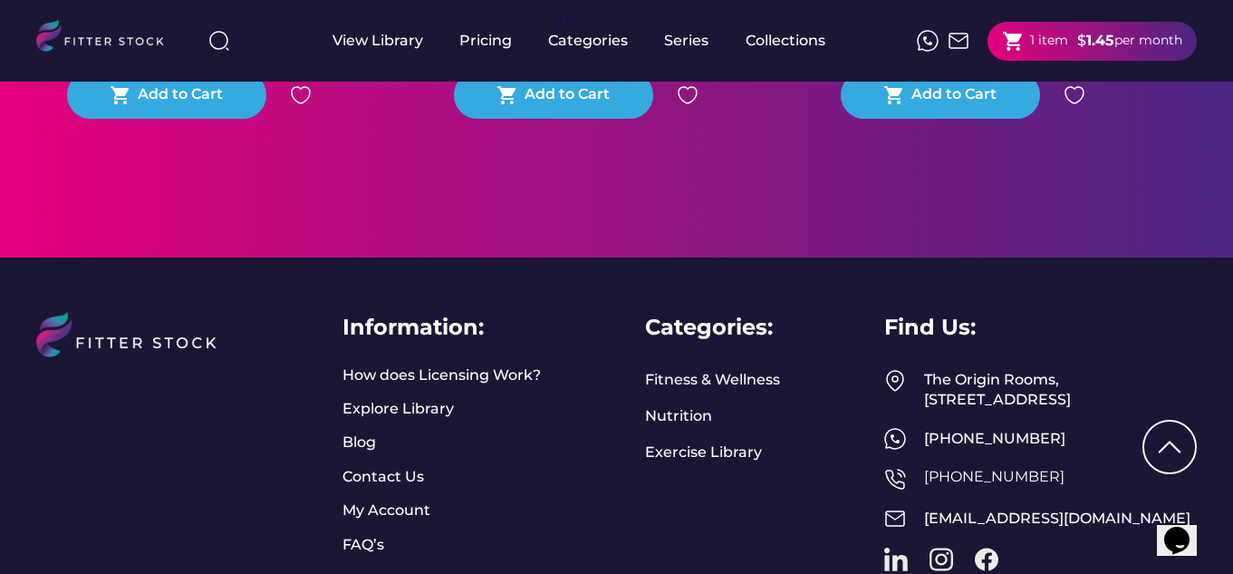
scroll to position [1266, 0]
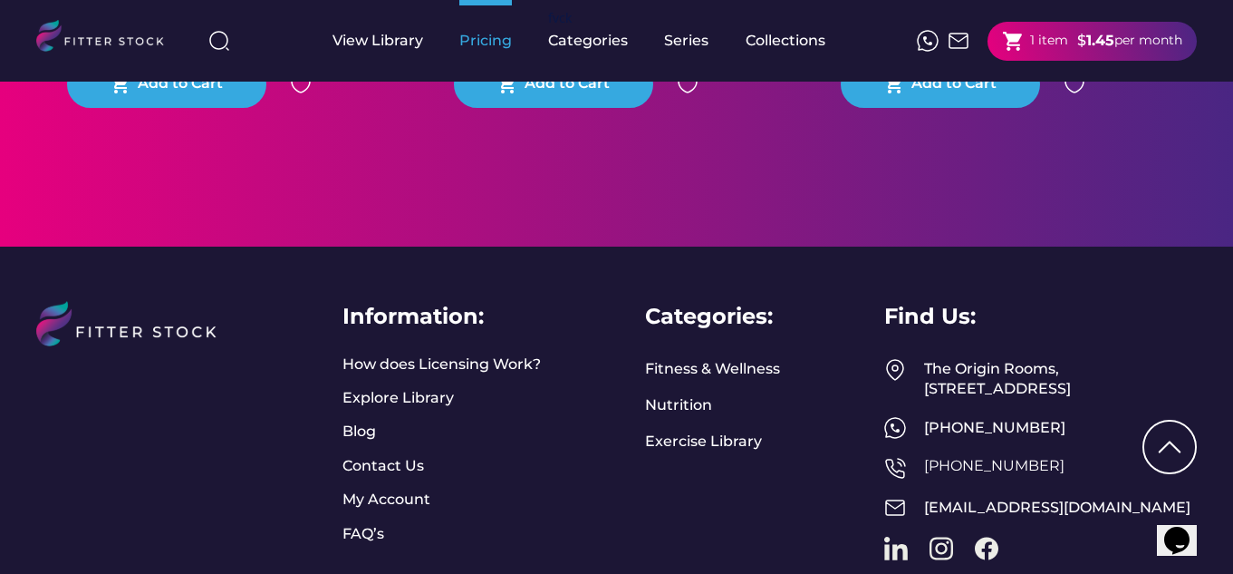
click at [492, 53] on div "Pricing" at bounding box center [485, 41] width 53 height 82
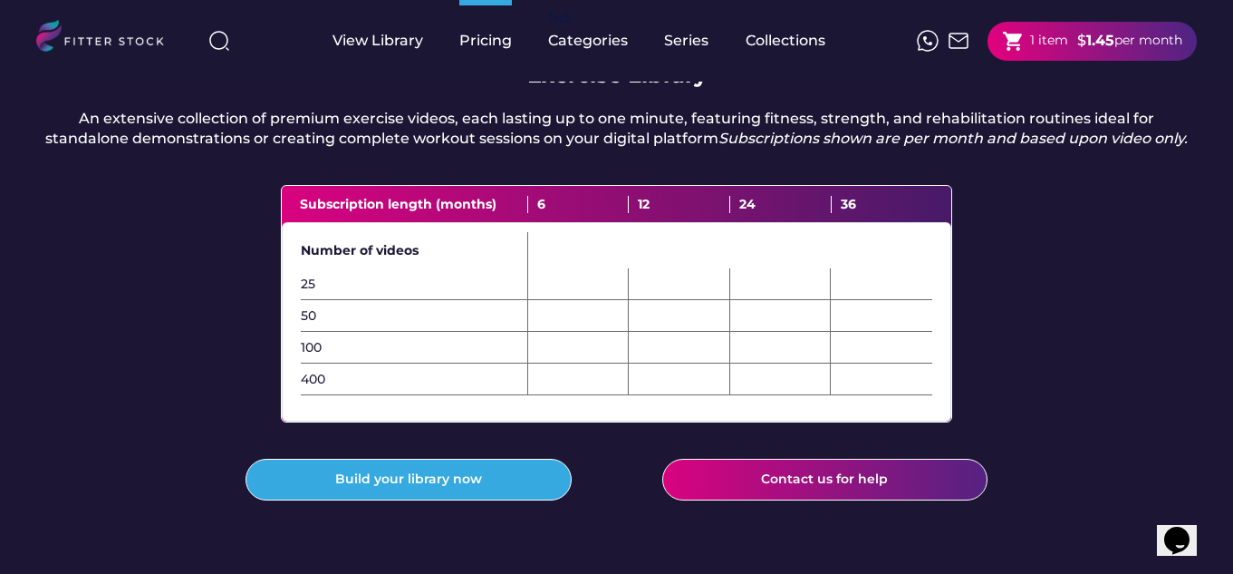
scroll to position [557, 0]
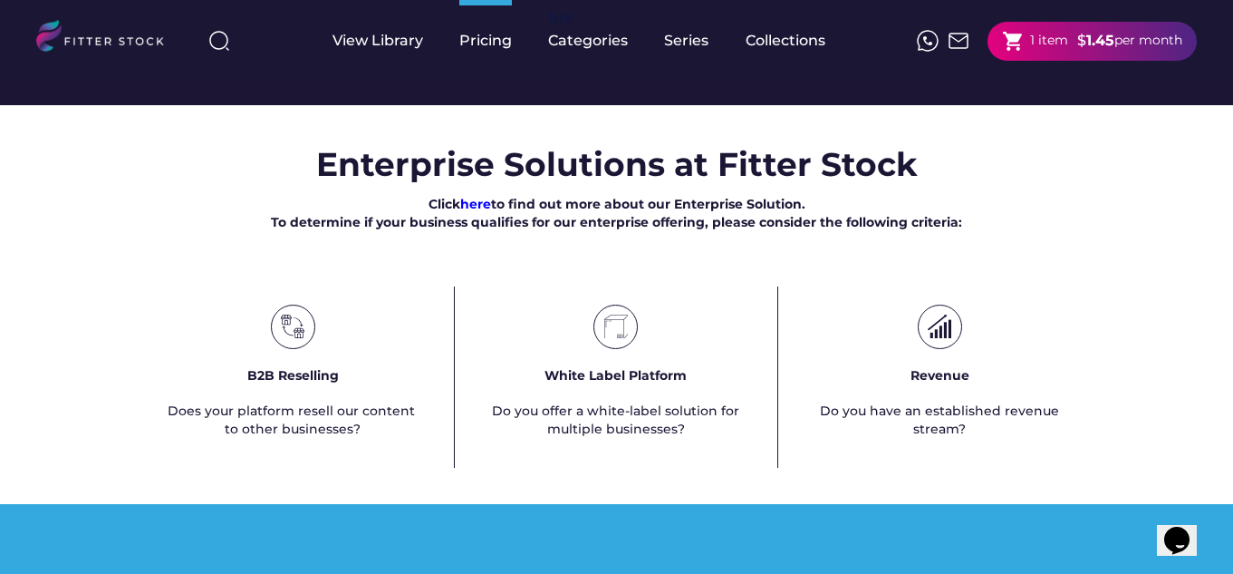
scroll to position [1049, 0]
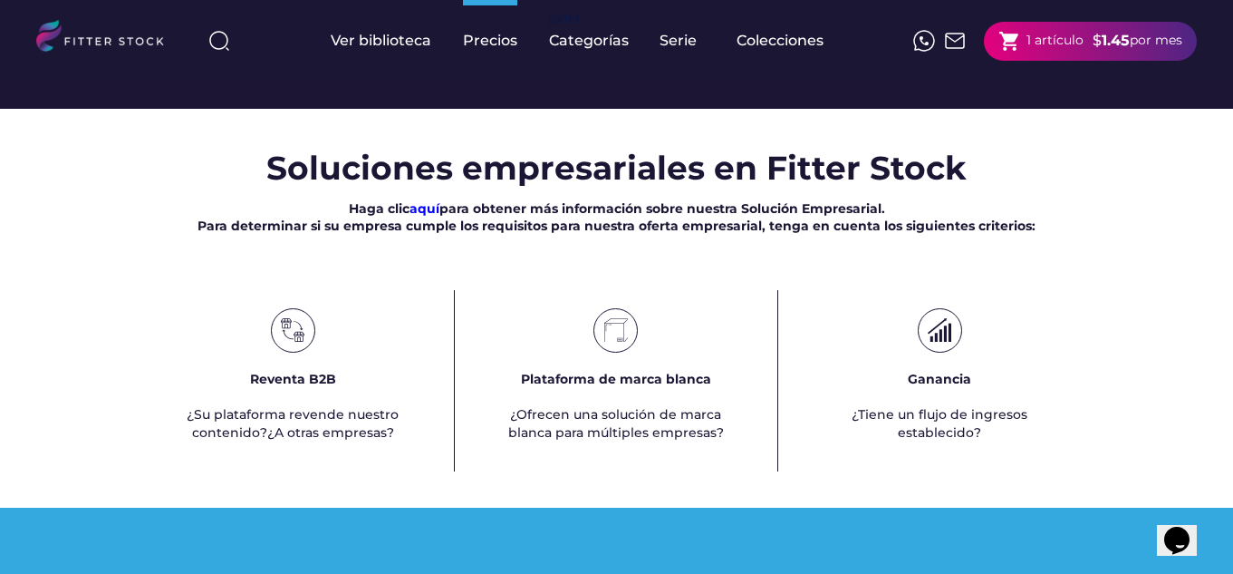
click at [998, 227] on div "Haga clic aquí para obtener más información sobre nuestra Solución Empresarial.…" at bounding box center [617, 217] width 838 height 35
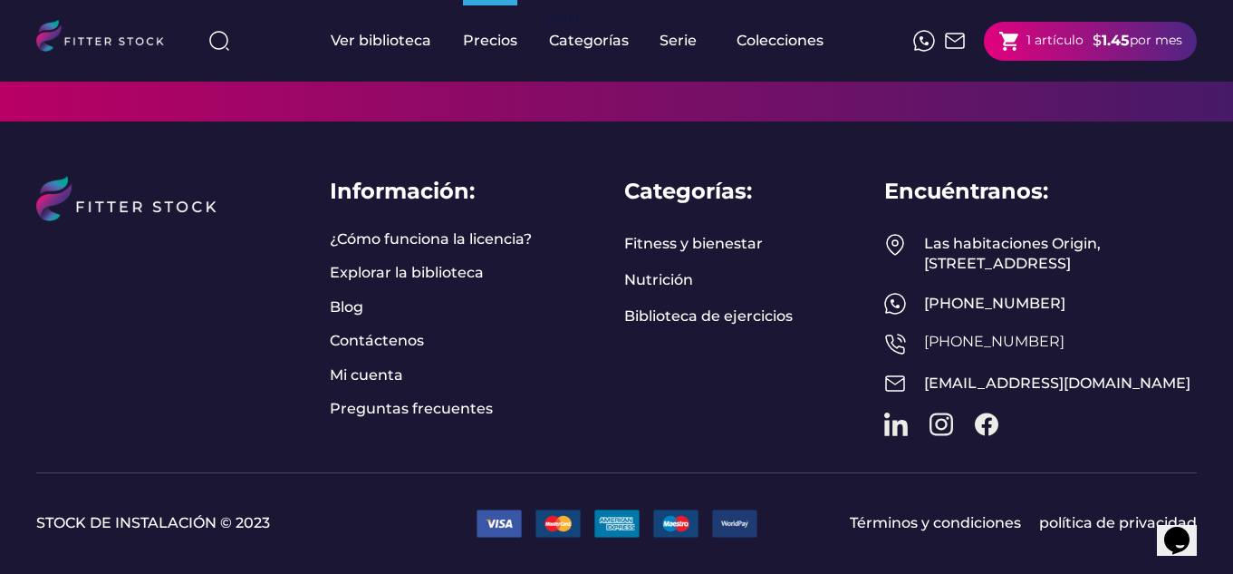
scroll to position [2442, 0]
